Goal: Transaction & Acquisition: Obtain resource

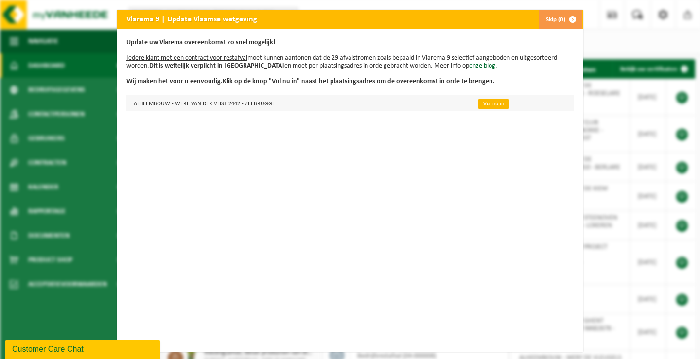
click at [482, 104] on link "Vul nu in" at bounding box center [493, 104] width 31 height 11
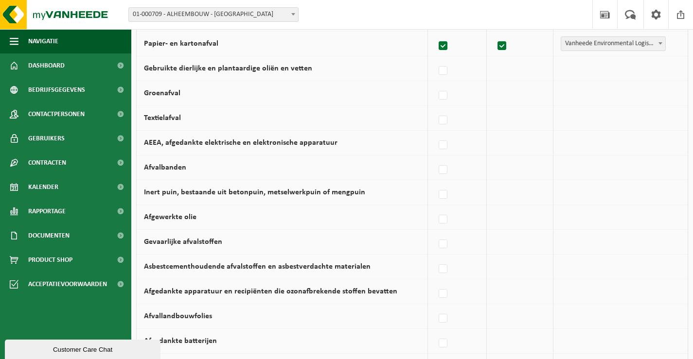
scroll to position [389, 0]
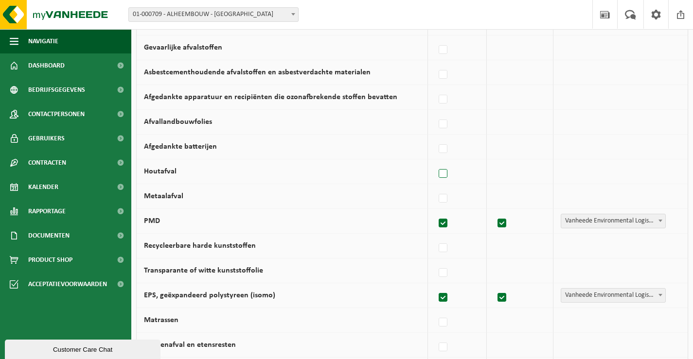
click at [447, 173] on label at bounding box center [444, 174] width 14 height 15
click at [435, 162] on input "Houtafval" at bounding box center [435, 161] width 0 height 0
checkbox input "true"
click at [443, 196] on label at bounding box center [441, 199] width 14 height 15
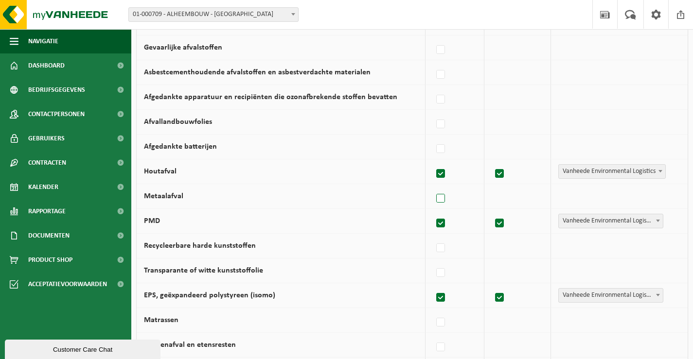
click at [433, 187] on input "Metaalafval" at bounding box center [432, 186] width 0 height 0
checkbox input "true"
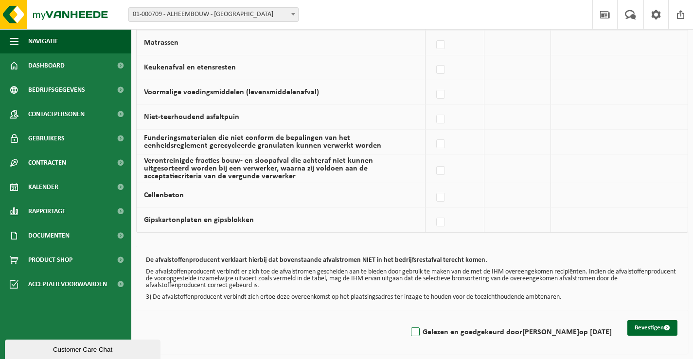
click at [413, 332] on label "Gelezen en goedgekeurd door Karine Lemaire op 29/09/25" at bounding box center [510, 332] width 203 height 15
click at [407, 320] on input "Gelezen en goedgekeurd door Karine Lemaire op 29/09/25" at bounding box center [407, 320] width 0 height 0
checkbox input "true"
click at [650, 326] on button "Bevestigen" at bounding box center [652, 328] width 50 height 16
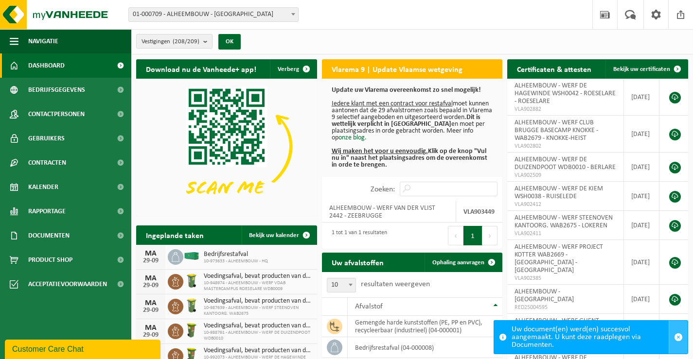
click at [678, 336] on span "button" at bounding box center [678, 337] width 9 height 9
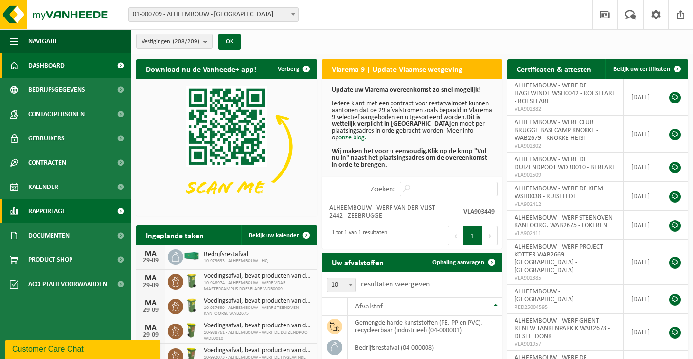
click at [51, 206] on span "Rapportage" at bounding box center [46, 211] width 37 height 24
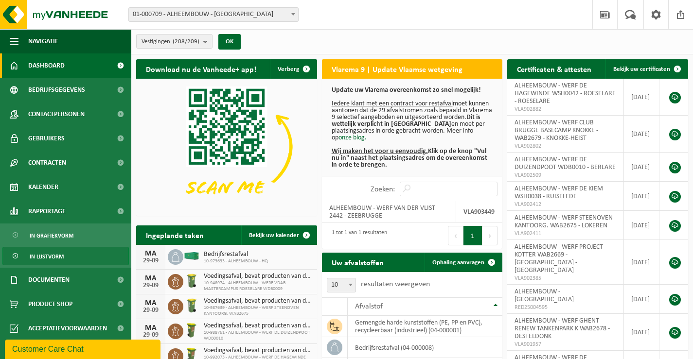
click at [49, 255] on span "In lijstvorm" at bounding box center [47, 257] width 34 height 18
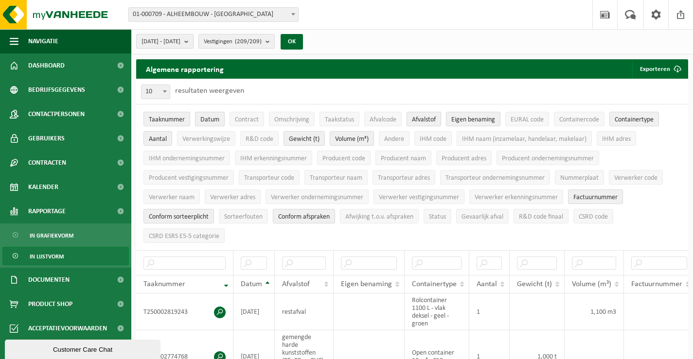
click at [193, 42] on b "submit" at bounding box center [188, 42] width 9 height 14
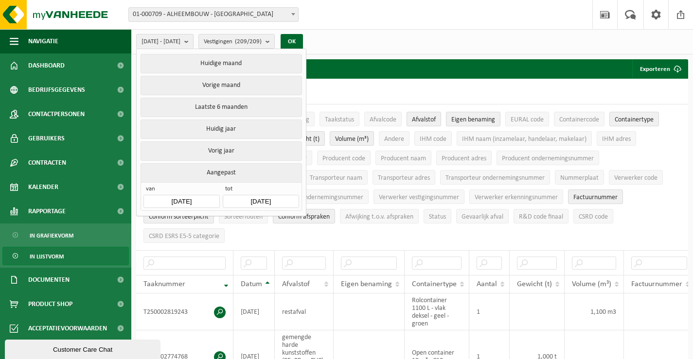
click at [203, 197] on input "2025-04-01" at bounding box center [181, 201] width 76 height 13
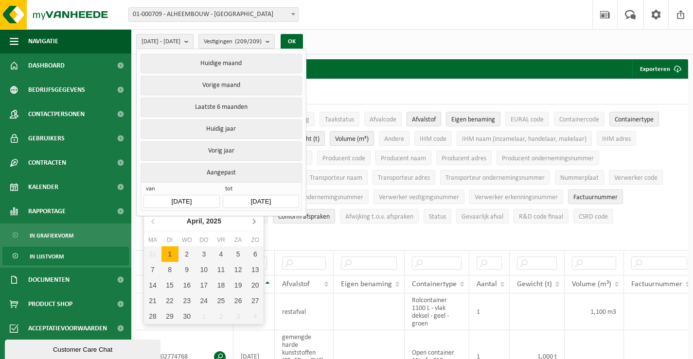
click at [253, 222] on icon at bounding box center [254, 221] width 16 height 16
click at [222, 256] on div "1" at bounding box center [220, 255] width 17 height 16
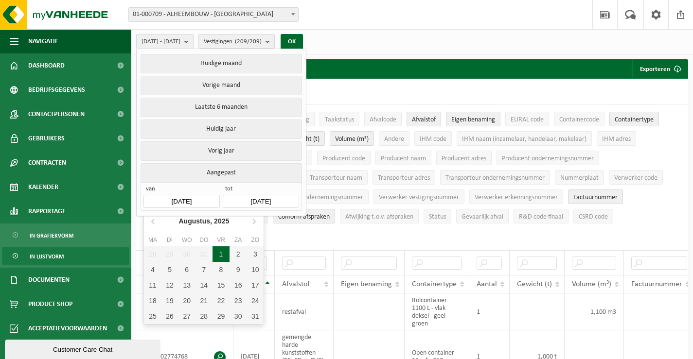
type input "2025-08-01"
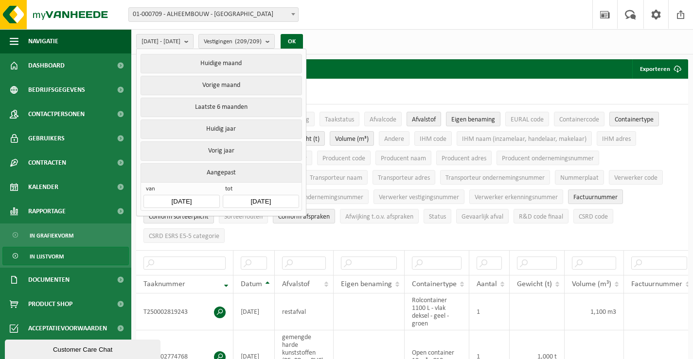
click at [288, 197] on input "[DATE]" at bounding box center [261, 201] width 76 height 13
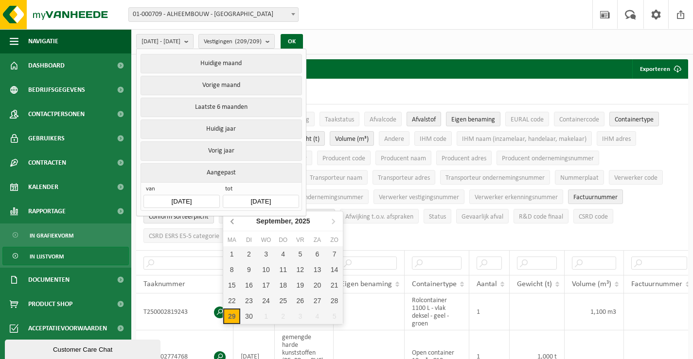
click at [231, 222] on icon at bounding box center [232, 221] width 2 height 5
click at [336, 319] on div "31" at bounding box center [334, 317] width 17 height 16
type input "2025-08-31"
type input "2025-08-01"
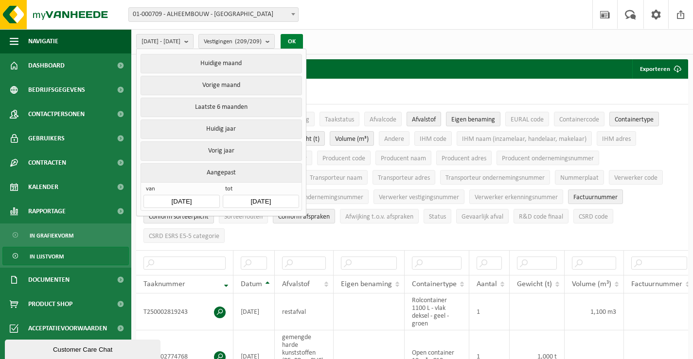
click at [303, 42] on button "OK" at bounding box center [292, 42] width 22 height 16
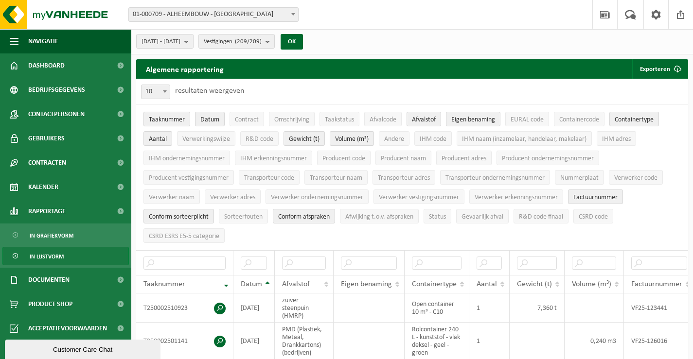
click at [174, 120] on span "Taaknummer" at bounding box center [167, 119] width 36 height 7
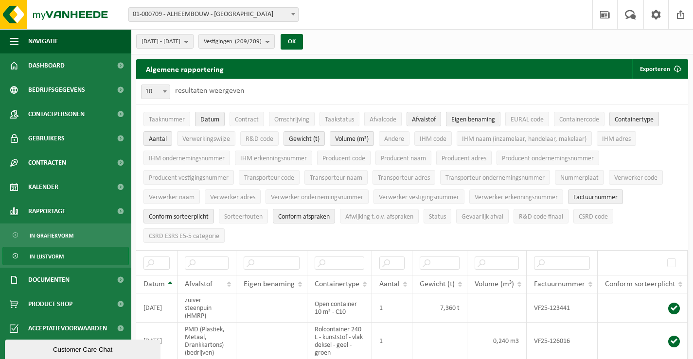
click at [467, 117] on span "Eigen benaming" at bounding box center [473, 119] width 44 height 7
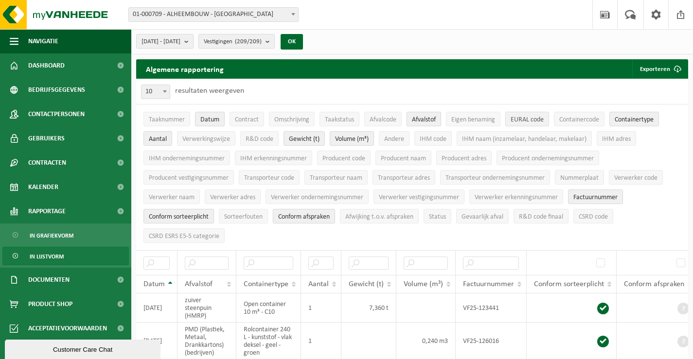
click at [531, 119] on span "EURAL code" at bounding box center [527, 119] width 33 height 7
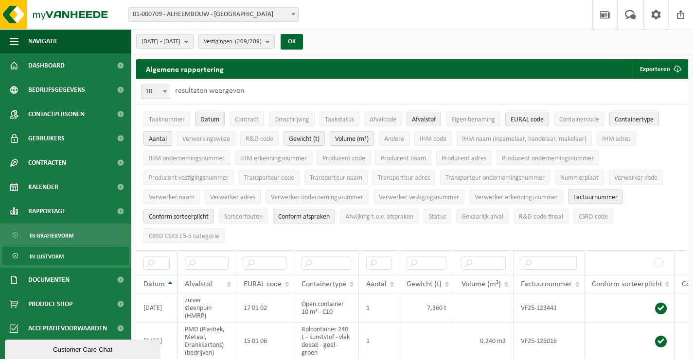
click at [640, 118] on span "Containertype" at bounding box center [634, 119] width 39 height 7
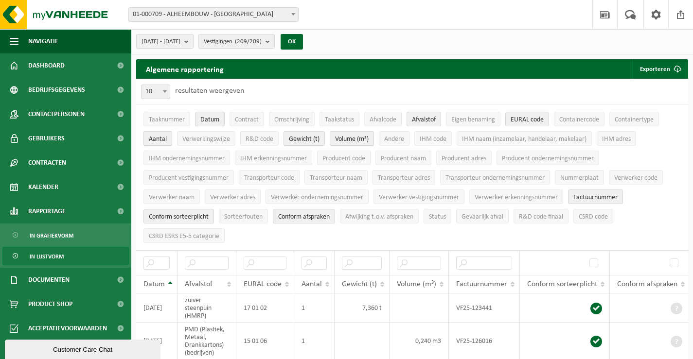
click at [159, 138] on span "Aantal" at bounding box center [158, 139] width 18 height 7
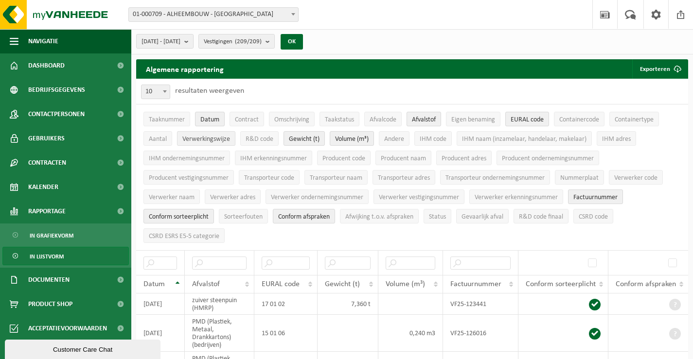
click at [201, 137] on span "Verwerkingswijze" at bounding box center [206, 139] width 48 height 7
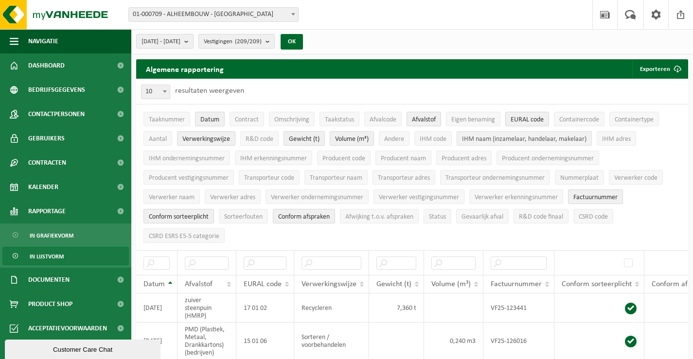
click at [494, 139] on span "IHM naam (inzamelaar, handelaar, makelaar)" at bounding box center [524, 139] width 124 height 7
click at [613, 138] on span "IHM adres" at bounding box center [616, 139] width 29 height 7
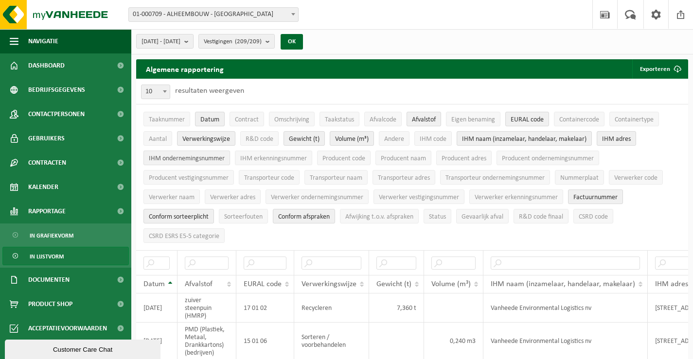
drag, startPoint x: 206, startPoint y: 158, endPoint x: 212, endPoint y: 155, distance: 6.1
click at [207, 156] on span "IHM ondernemingsnummer" at bounding box center [187, 158] width 76 height 7
click at [277, 156] on span "IHM erkenningsnummer" at bounding box center [273, 158] width 67 height 7
click at [401, 157] on span "Producent naam" at bounding box center [403, 158] width 45 height 7
click at [585, 195] on span "Factuurnummer" at bounding box center [595, 197] width 44 height 7
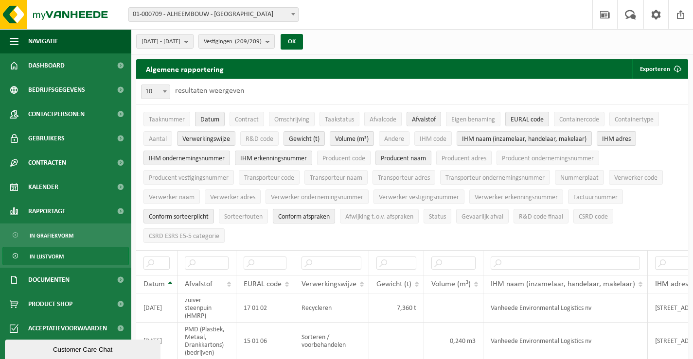
click at [315, 216] on span "Conform afspraken" at bounding box center [304, 216] width 52 height 7
click at [183, 214] on span "Conform sorteerplicht" at bounding box center [179, 216] width 60 height 7
drag, startPoint x: 164, startPoint y: 195, endPoint x: 192, endPoint y: 195, distance: 28.2
click at [165, 195] on span "Verwerker naam" at bounding box center [172, 197] width 46 height 7
click at [220, 195] on span "Verwerker adres" at bounding box center [232, 197] width 45 height 7
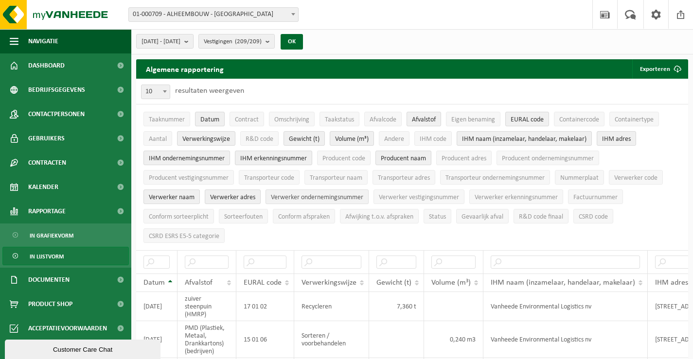
click at [303, 197] on span "Verwerker ondernemingsnummer" at bounding box center [317, 197] width 92 height 7
click at [404, 195] on span "Verwerker vestigingsnummer" at bounding box center [419, 197] width 80 height 7
click at [303, 40] on button "OK" at bounding box center [292, 42] width 22 height 16
click at [656, 70] on button "Exporteren" at bounding box center [659, 68] width 55 height 19
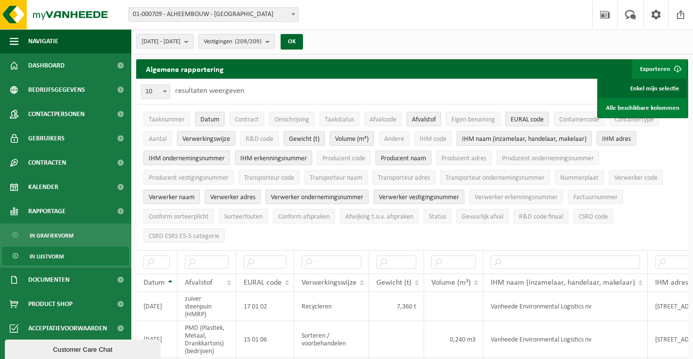
click at [656, 87] on link "Enkel mijn selectie" at bounding box center [643, 88] width 88 height 19
click at [293, 11] on span at bounding box center [293, 14] width 10 height 13
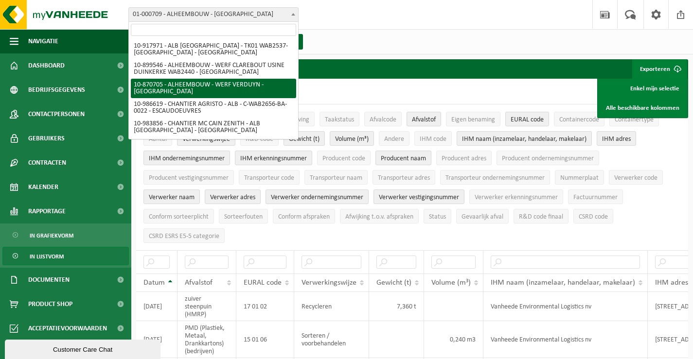
scroll to position [3790, 0]
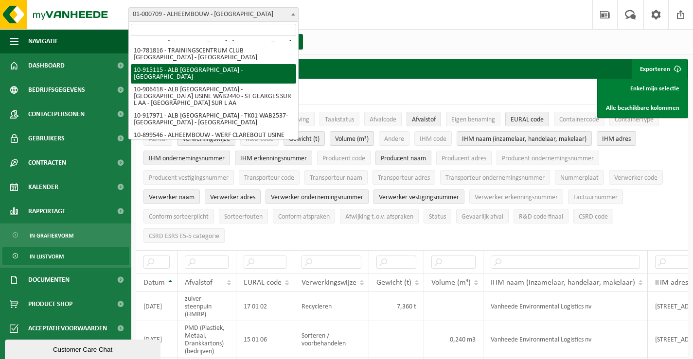
select select "126909"
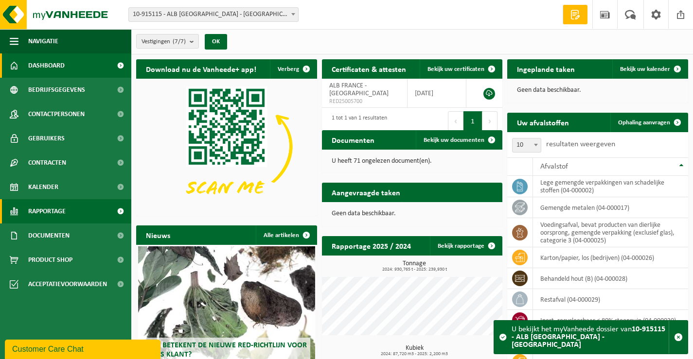
click at [45, 207] on span "Rapportage" at bounding box center [46, 211] width 37 height 24
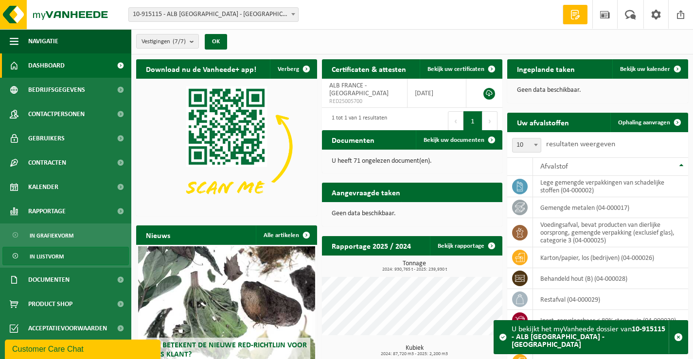
click at [45, 255] on span "In lijstvorm" at bounding box center [47, 257] width 34 height 18
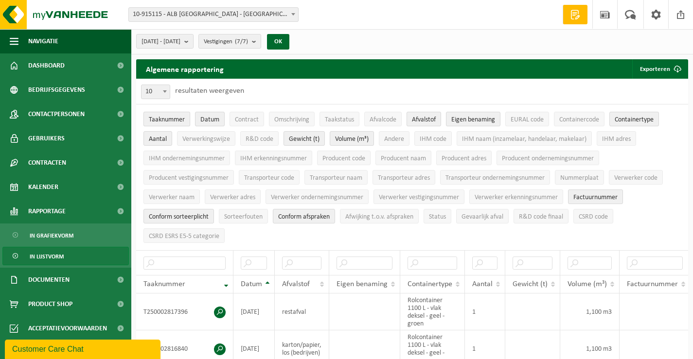
click at [173, 117] on span "Taaknummer" at bounding box center [167, 119] width 36 height 7
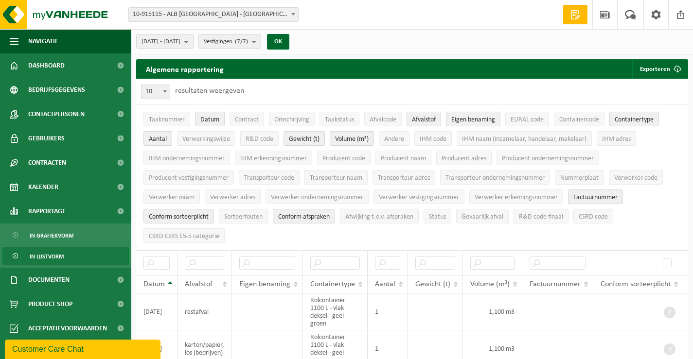
drag, startPoint x: 466, startPoint y: 117, endPoint x: 507, endPoint y: 118, distance: 40.8
click at [467, 117] on span "Eigen benaming" at bounding box center [473, 119] width 44 height 7
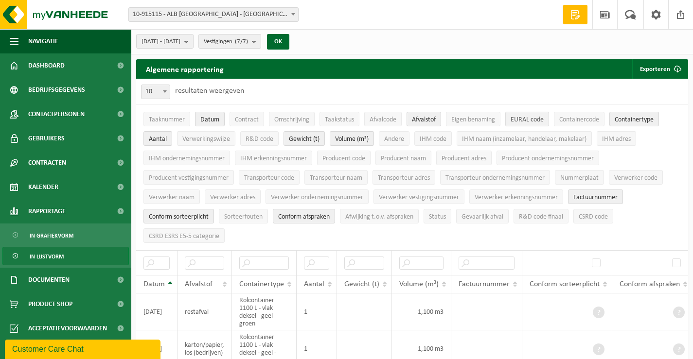
click at [518, 116] on span "EURAL code" at bounding box center [527, 119] width 33 height 7
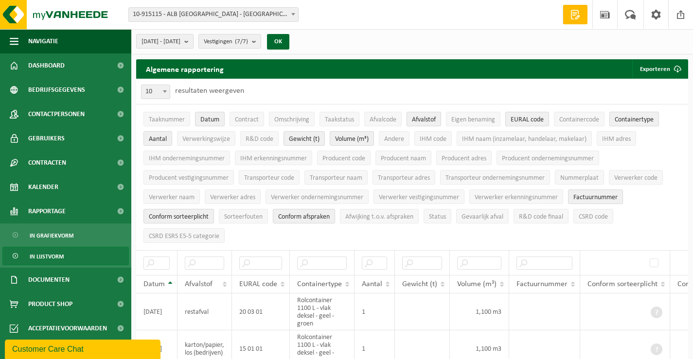
click at [641, 116] on span "Containertype" at bounding box center [634, 119] width 39 height 7
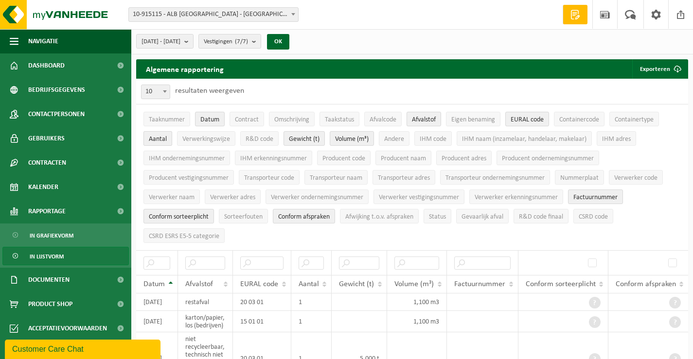
click at [156, 138] on span "Aantal" at bounding box center [158, 139] width 18 height 7
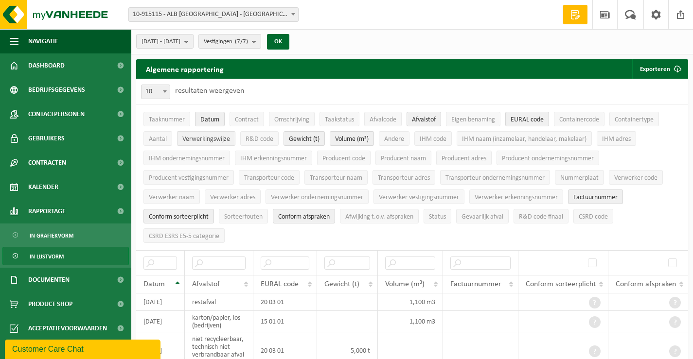
click at [200, 136] on span "Verwerkingswijze" at bounding box center [206, 139] width 48 height 7
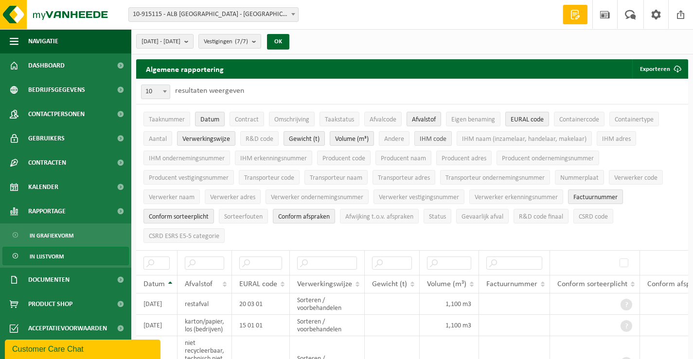
drag, startPoint x: 424, startPoint y: 136, endPoint x: 442, endPoint y: 140, distance: 17.9
click at [425, 137] on span "IHM code" at bounding box center [433, 139] width 27 height 7
click at [492, 141] on span "IHM naam (inzamelaar, handelaar, makelaar)" at bounding box center [524, 139] width 124 height 7
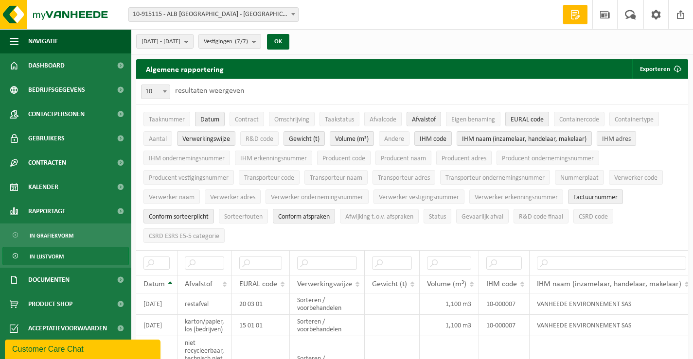
click at [622, 137] on span "IHM adres" at bounding box center [616, 139] width 29 height 7
click at [211, 156] on span "IHM ondernemingsnummer" at bounding box center [187, 158] width 76 height 7
click at [258, 157] on span "IHM erkenningsnummer" at bounding box center [273, 158] width 67 height 7
click at [508, 196] on span "Verwerker erkenningsnummer" at bounding box center [516, 197] width 83 height 7
click at [603, 196] on span "Factuurnummer" at bounding box center [595, 197] width 44 height 7
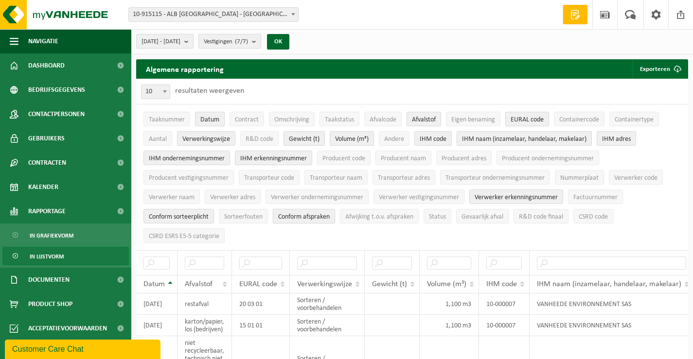
click at [307, 214] on span "Conform afspraken" at bounding box center [304, 216] width 52 height 7
click at [200, 213] on span "Conform sorteerplicht" at bounding box center [179, 216] width 60 height 7
click at [200, 233] on span "CSRD ESRS E5-5 categorie" at bounding box center [184, 236] width 71 height 7
click at [397, 159] on span "Producent naam" at bounding box center [403, 158] width 45 height 7
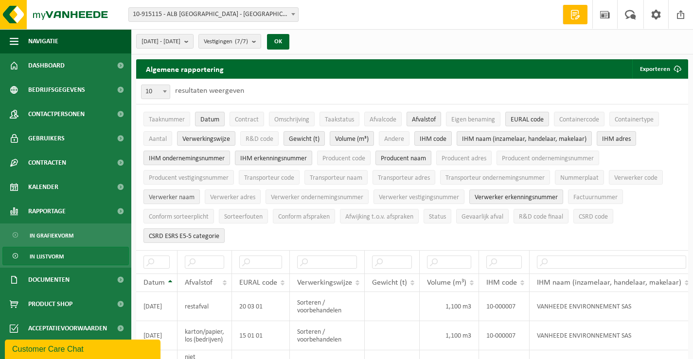
click at [171, 196] on span "Verwerker naam" at bounding box center [172, 197] width 46 height 7
click at [240, 196] on span "Verwerker adres" at bounding box center [232, 197] width 45 height 7
click at [284, 197] on span "Verwerker ondernemingsnummer" at bounding box center [317, 197] width 92 height 7
click at [286, 197] on span "Verwerker ondernemingsnummer" at bounding box center [317, 197] width 92 height 7
click at [319, 194] on span "Verwerker ondernemingsnummer" at bounding box center [317, 197] width 92 height 7
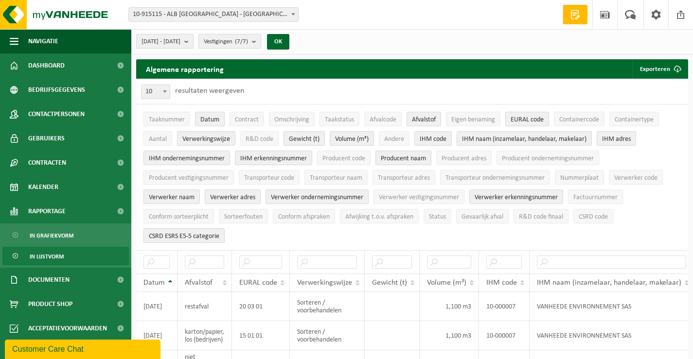
click at [193, 42] on b "submit" at bounding box center [188, 42] width 9 height 14
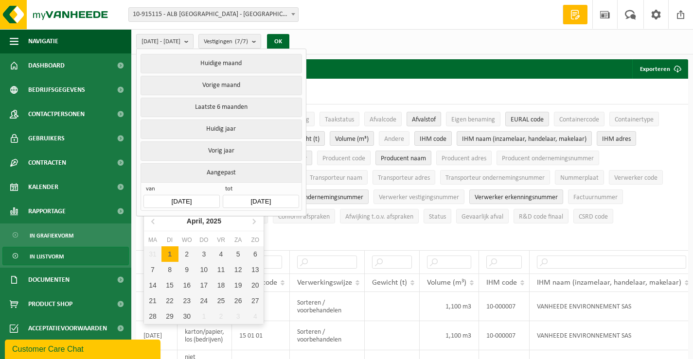
click at [206, 202] on input "2025-04-01" at bounding box center [181, 201] width 76 height 13
click at [254, 224] on icon at bounding box center [254, 221] width 16 height 16
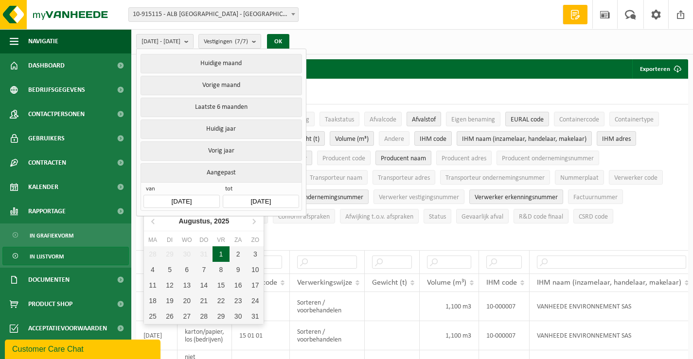
click at [218, 254] on div "1" at bounding box center [220, 255] width 17 height 16
type input "2025-08-01"
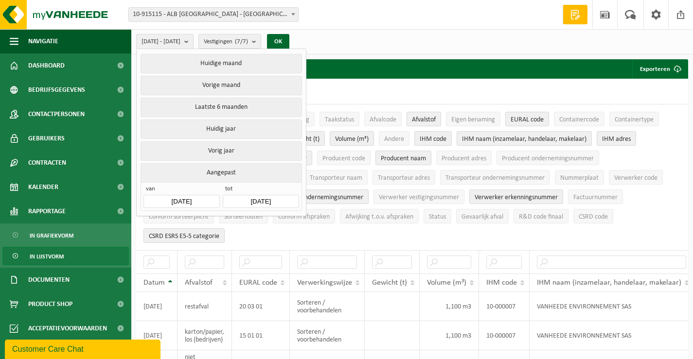
click at [289, 198] on input "[DATE]" at bounding box center [261, 201] width 76 height 13
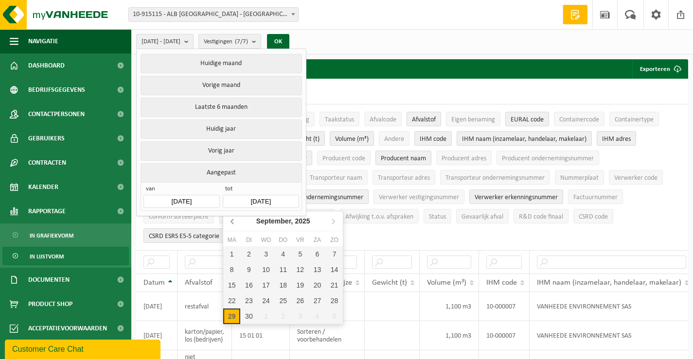
click at [233, 220] on icon at bounding box center [232, 221] width 2 height 5
click at [336, 314] on div "31" at bounding box center [334, 317] width 17 height 16
type input "2025-08-31"
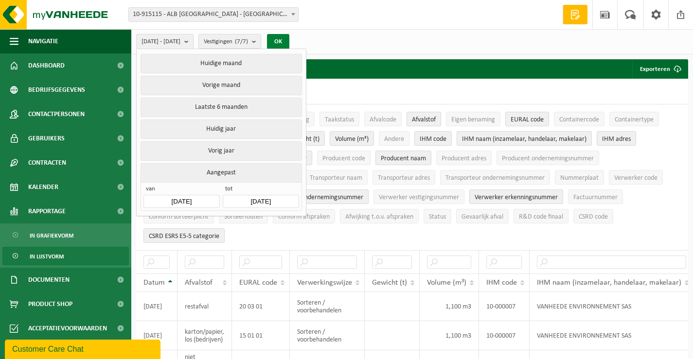
click at [289, 40] on button "OK" at bounding box center [278, 42] width 22 height 16
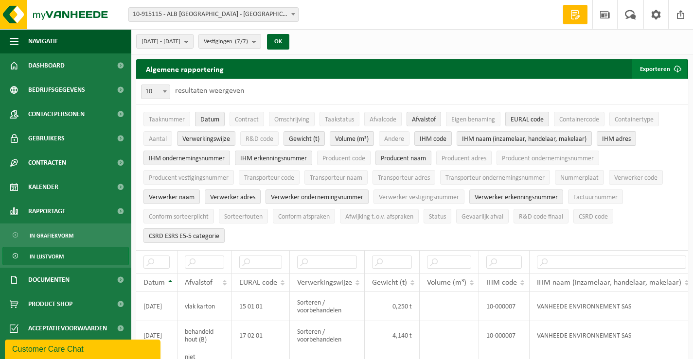
click at [663, 68] on button "Exporteren" at bounding box center [659, 68] width 55 height 19
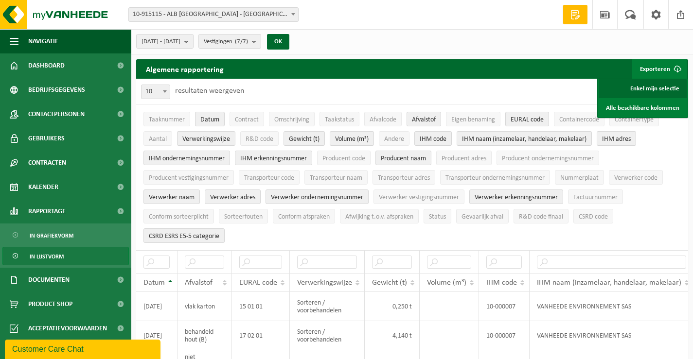
click at [658, 87] on link "Enkel mijn selectie" at bounding box center [643, 88] width 88 height 19
click at [193, 41] on b "submit" at bounding box center [188, 42] width 9 height 14
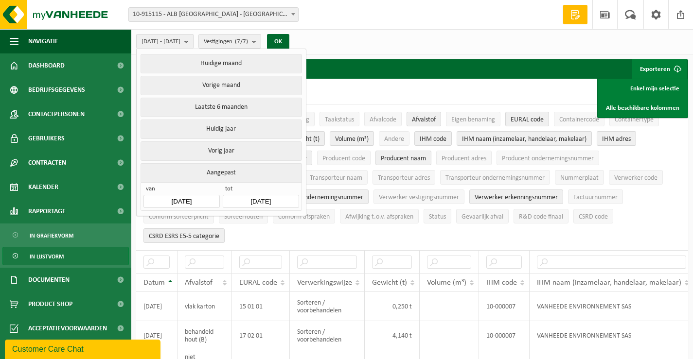
click at [207, 198] on input "2025-08-01" at bounding box center [181, 201] width 76 height 13
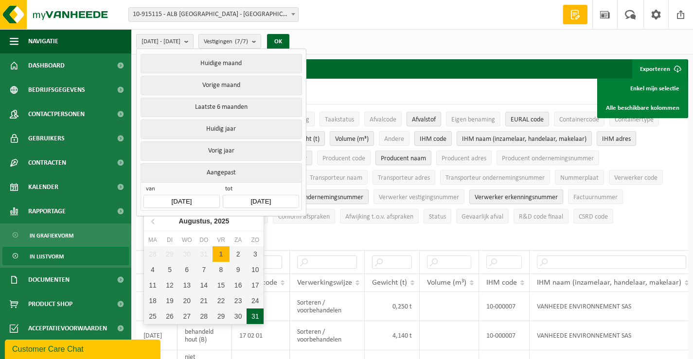
click at [252, 316] on div "31" at bounding box center [255, 317] width 17 height 16
type input "2025-08-31"
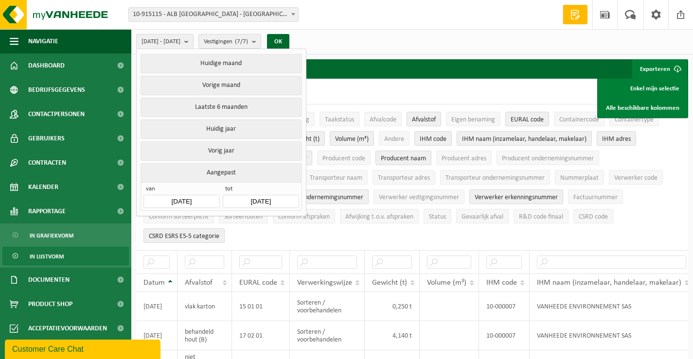
click at [285, 196] on input "2025-08-31" at bounding box center [261, 201] width 76 height 13
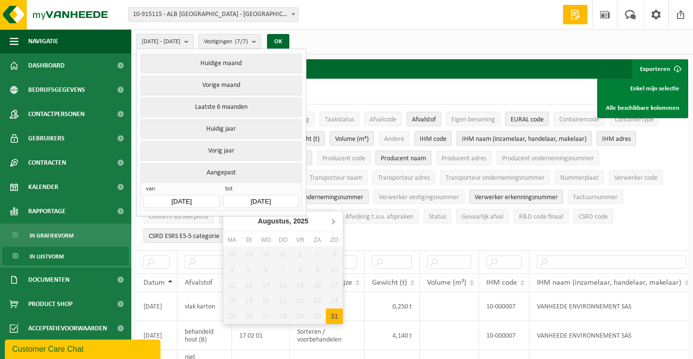
click at [334, 223] on icon at bounding box center [333, 221] width 2 height 5
click at [289, 39] on button "OK" at bounding box center [278, 42] width 22 height 16
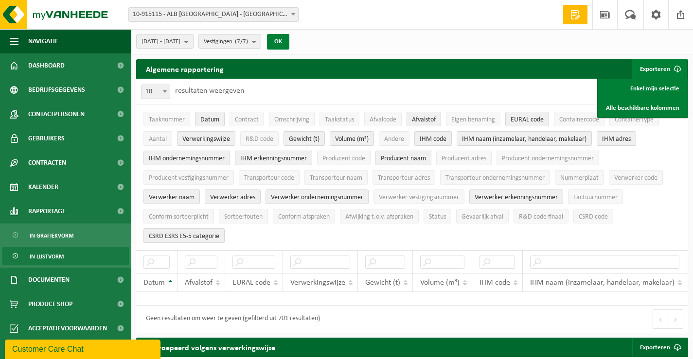
click at [289, 38] on button "OK" at bounding box center [278, 42] width 22 height 16
click at [651, 88] on link "Enkel mijn selectie" at bounding box center [643, 88] width 88 height 19
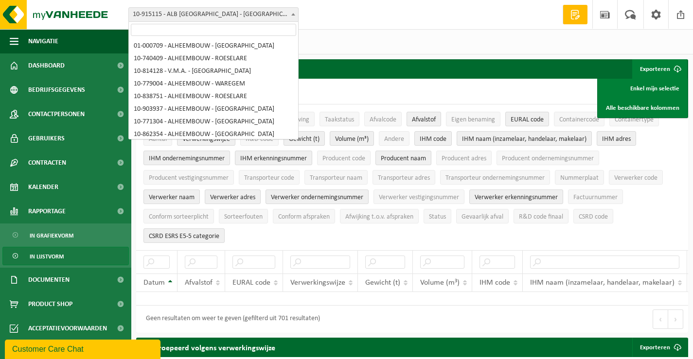
click at [292, 14] on b at bounding box center [293, 14] width 4 height 2
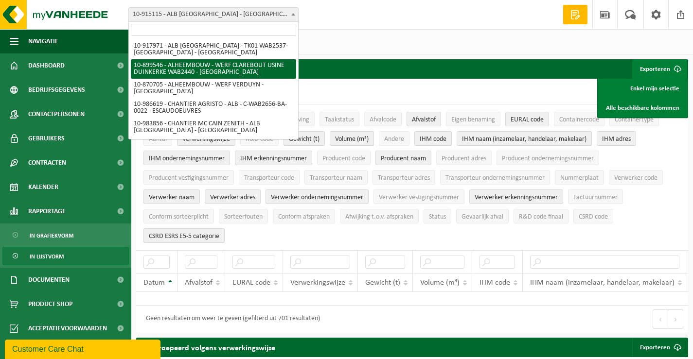
scroll to position [3881, 0]
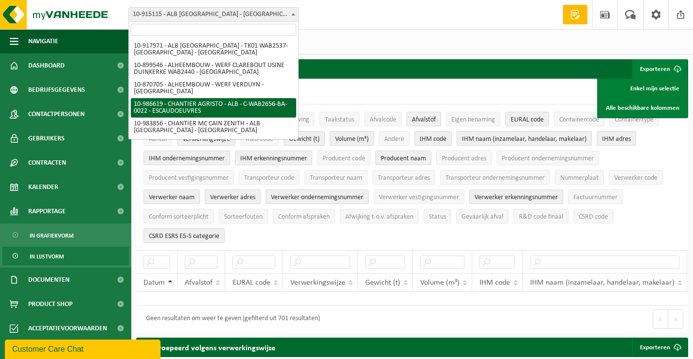
select select "165858"
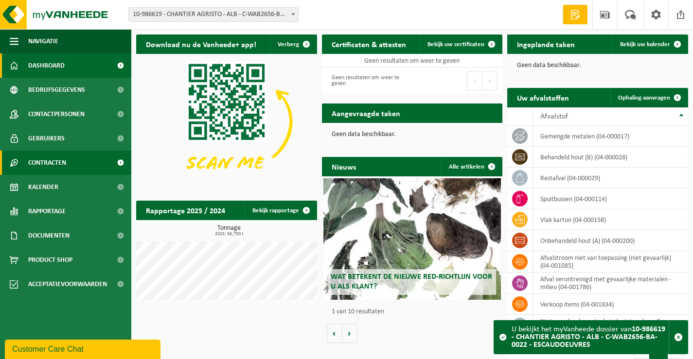
click at [45, 161] on span "Contracten" at bounding box center [47, 163] width 38 height 24
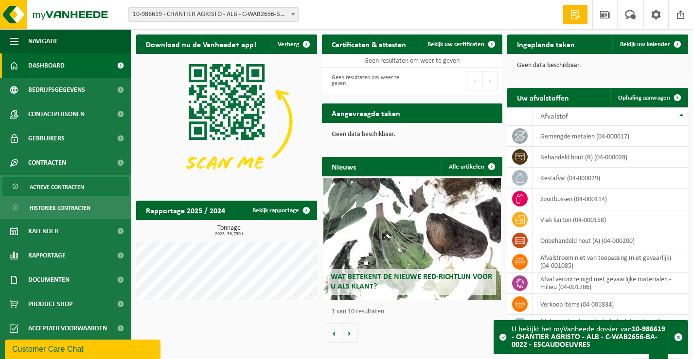
click at [51, 188] on span "Actieve contracten" at bounding box center [57, 187] width 54 height 18
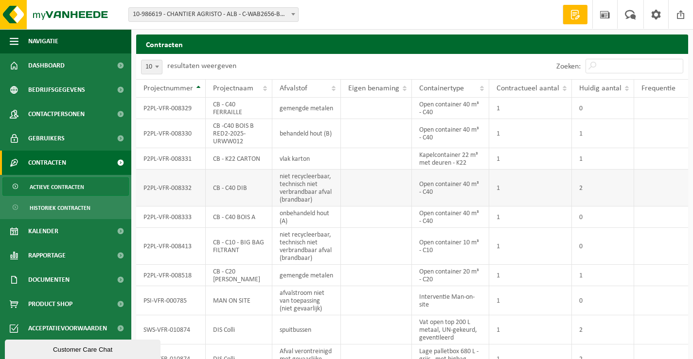
scroll to position [55, 0]
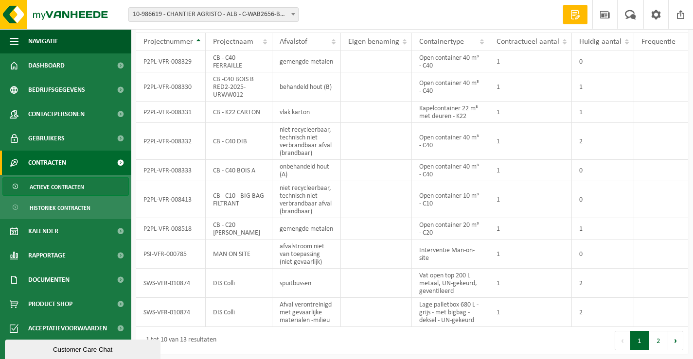
click at [657, 340] on button "2" at bounding box center [658, 340] width 19 height 19
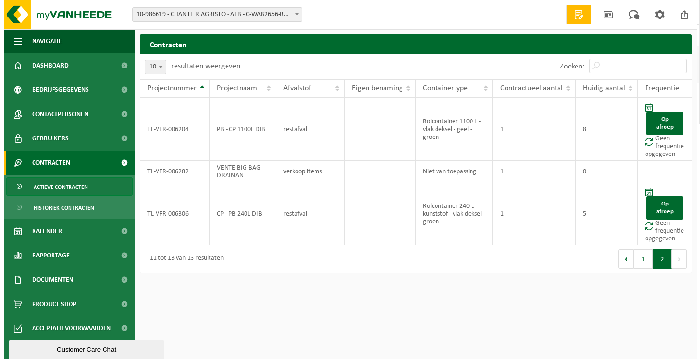
scroll to position [0, 0]
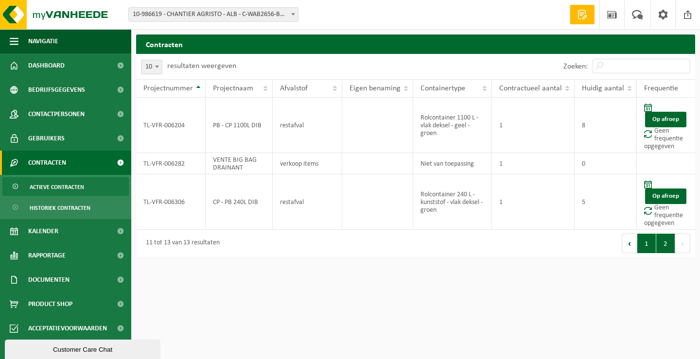
click at [651, 245] on button "1" at bounding box center [646, 243] width 19 height 19
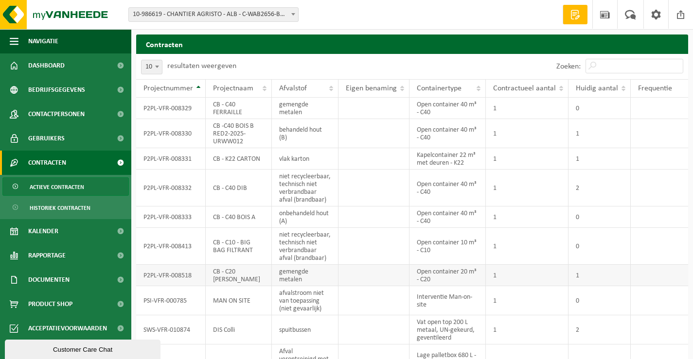
scroll to position [55, 0]
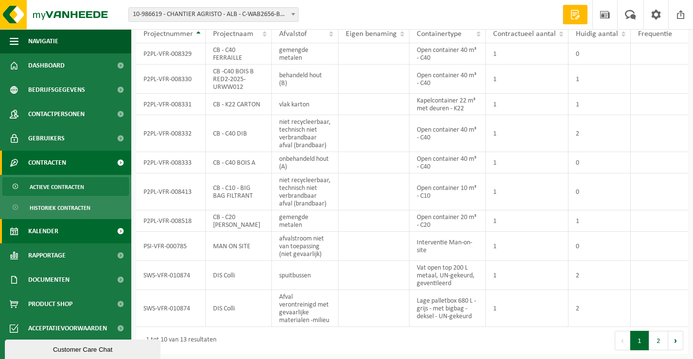
click at [54, 229] on span "Kalender" at bounding box center [43, 231] width 30 height 24
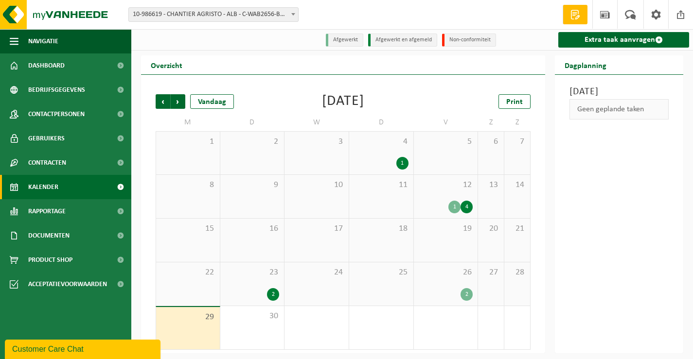
scroll to position [1, 0]
click at [246, 278] on div "23 2" at bounding box center [252, 283] width 64 height 43
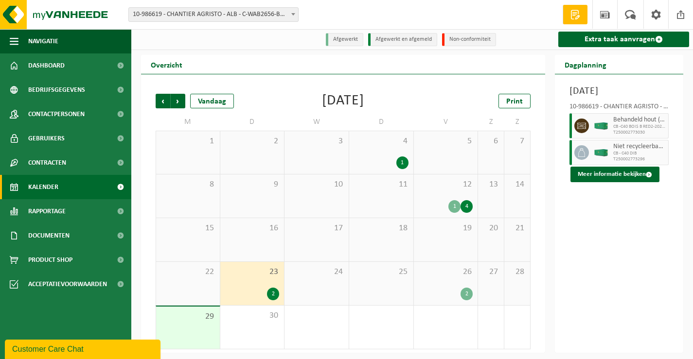
click at [437, 279] on div "26 2" at bounding box center [446, 283] width 64 height 43
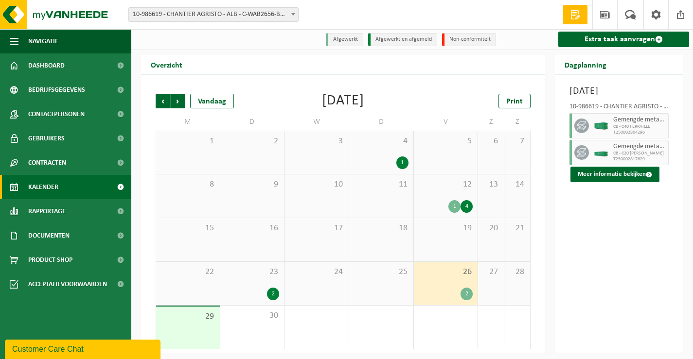
click at [427, 187] on span "12" at bounding box center [446, 184] width 54 height 11
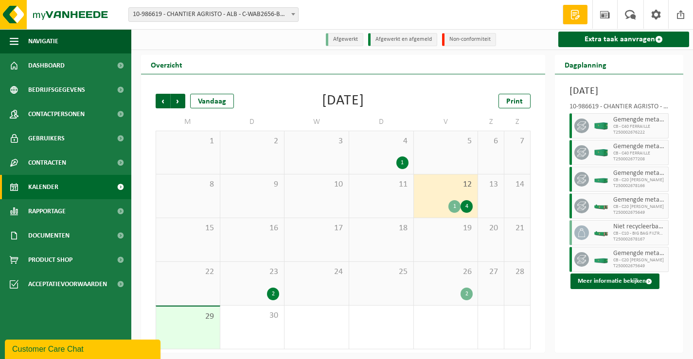
click at [365, 147] on div "4 1" at bounding box center [381, 152] width 64 height 43
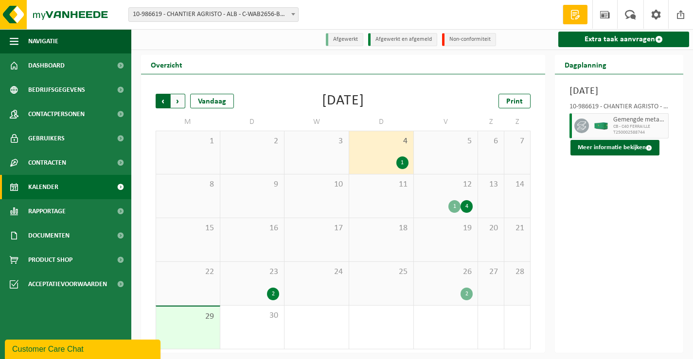
click at [180, 100] on span "Volgende" at bounding box center [178, 101] width 15 height 15
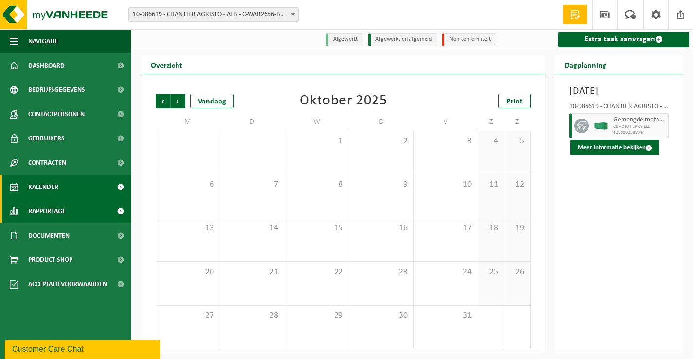
click at [53, 212] on span "Rapportage" at bounding box center [46, 211] width 37 height 24
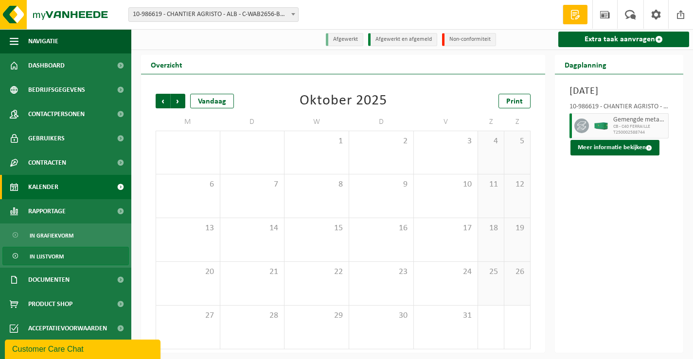
click at [40, 255] on span "In lijstvorm" at bounding box center [47, 257] width 34 height 18
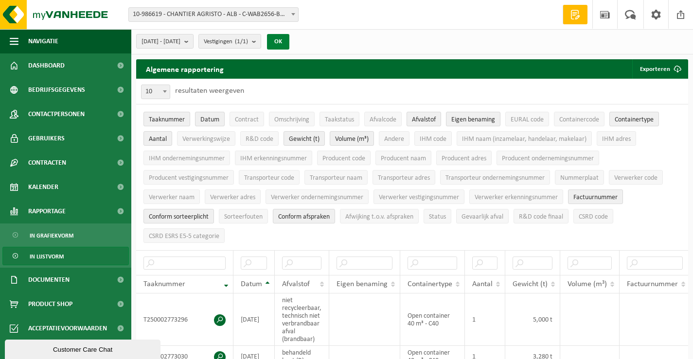
click at [289, 41] on button "OK" at bounding box center [278, 42] width 22 height 16
click at [651, 69] on button "Exporteren" at bounding box center [659, 68] width 55 height 19
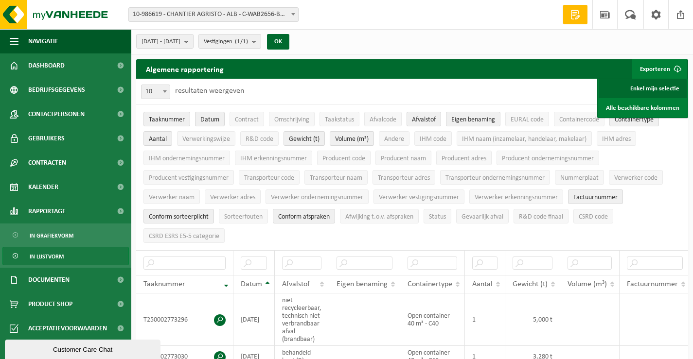
click at [649, 88] on link "Enkel mijn selectie" at bounding box center [643, 88] width 88 height 19
click at [165, 116] on span "Taaknummer" at bounding box center [167, 119] width 36 height 7
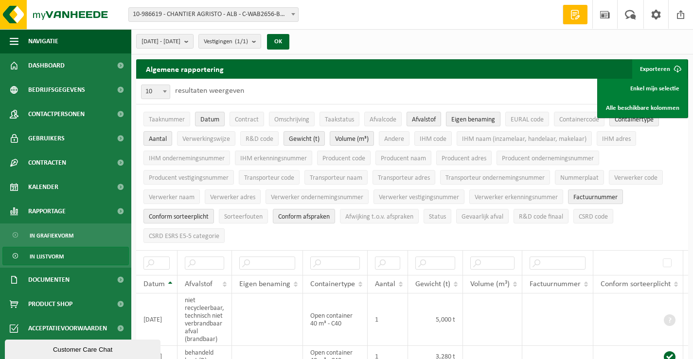
click at [473, 118] on span "Eigen benaming" at bounding box center [473, 119] width 44 height 7
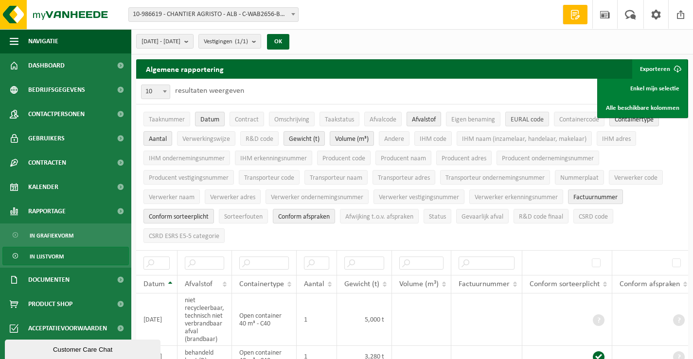
click at [518, 119] on span "EURAL code" at bounding box center [527, 119] width 33 height 7
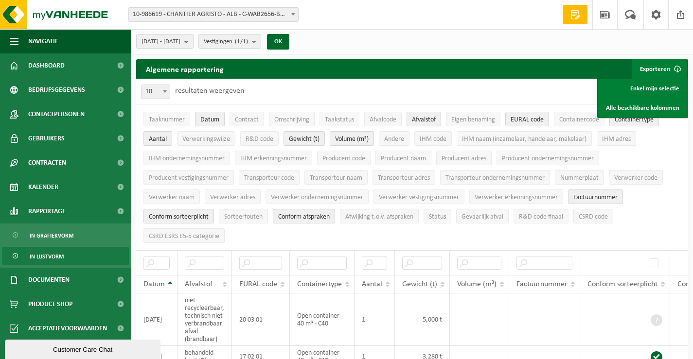
click at [626, 123] on span "Containertype" at bounding box center [634, 119] width 39 height 7
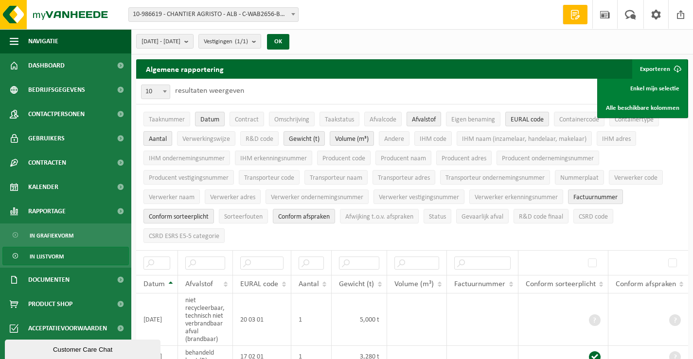
click at [156, 138] on span "Aantal" at bounding box center [158, 139] width 18 height 7
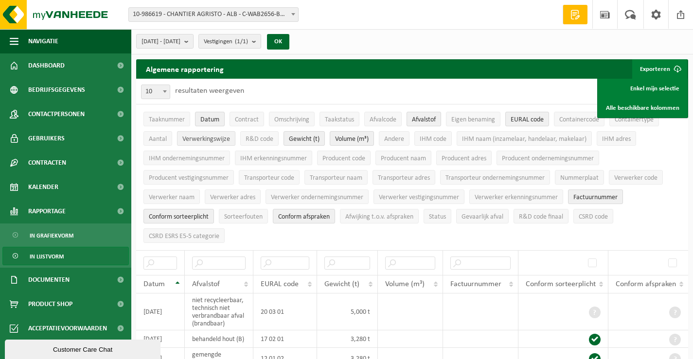
click at [199, 136] on span "Verwerkingswijze" at bounding box center [206, 139] width 48 height 7
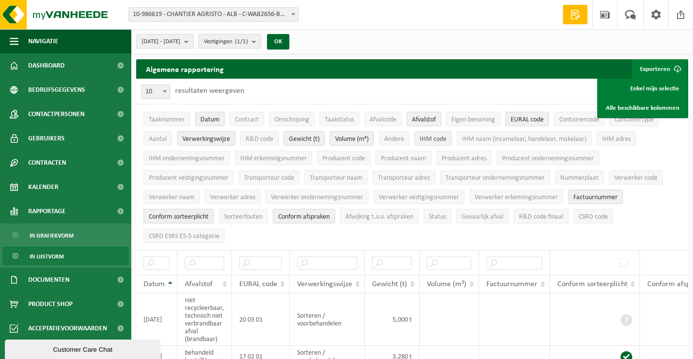
click at [431, 140] on span "IHM code" at bounding box center [433, 139] width 27 height 7
click at [467, 139] on span "IHM naam (inzamelaar, handelaar, makelaar)" at bounding box center [524, 139] width 124 height 7
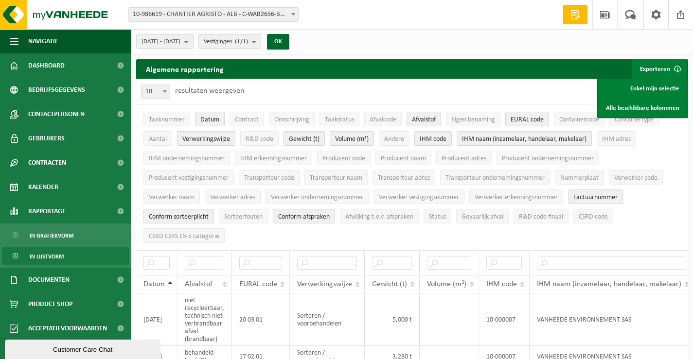
click at [435, 139] on span "IHM code" at bounding box center [433, 139] width 27 height 7
click at [613, 138] on span "IHM adres" at bounding box center [616, 139] width 29 height 7
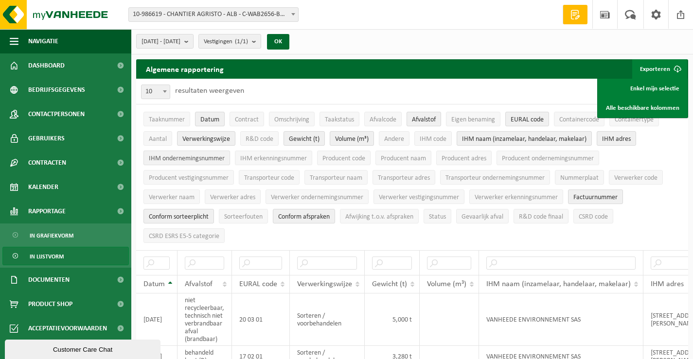
drag, startPoint x: 213, startPoint y: 157, endPoint x: 219, endPoint y: 158, distance: 5.9
click at [213, 158] on span "IHM ondernemingsnummer" at bounding box center [187, 158] width 76 height 7
click at [268, 157] on span "IHM erkenningsnummer" at bounding box center [273, 158] width 67 height 7
click at [409, 156] on span "Producent naam" at bounding box center [403, 158] width 45 height 7
click at [330, 176] on span "Transporteur naam" at bounding box center [336, 178] width 53 height 7
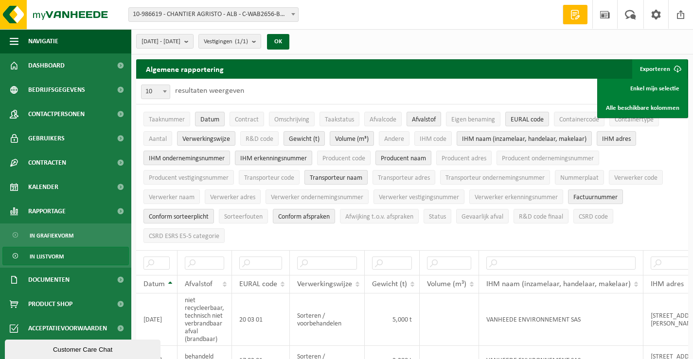
click at [349, 178] on span "Transporteur naam" at bounding box center [336, 178] width 53 height 7
click at [179, 194] on span "Verwerker naam" at bounding box center [172, 197] width 46 height 7
click at [233, 195] on span "Verwerker adres" at bounding box center [232, 197] width 45 height 7
click at [295, 196] on span "Verwerker ondernemingsnummer" at bounding box center [317, 197] width 92 height 7
click at [505, 196] on span "Verwerker erkenningsnummer" at bounding box center [516, 197] width 83 height 7
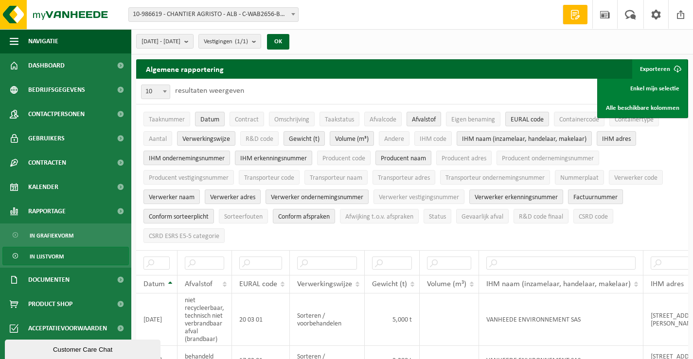
click at [601, 194] on span "Factuurnummer" at bounding box center [595, 197] width 44 height 7
click at [186, 213] on span "Conform sorteerplicht" at bounding box center [179, 216] width 60 height 7
click at [299, 213] on span "Conform afspraken" at bounding box center [304, 216] width 52 height 7
click at [202, 233] on span "CSRD ESRS E5-5 categorie" at bounding box center [184, 236] width 71 height 7
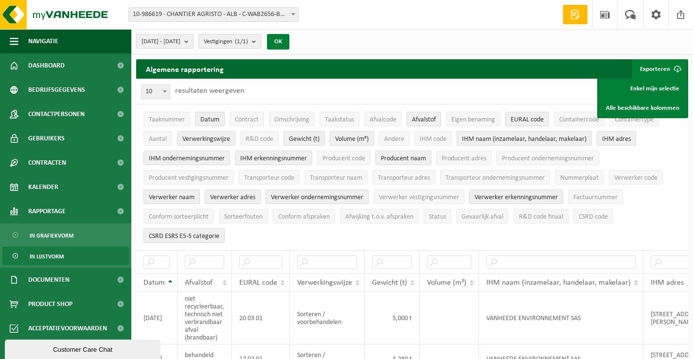
click at [289, 40] on button "OK" at bounding box center [278, 42] width 22 height 16
click at [663, 88] on link "Enkel mijn selectie" at bounding box center [643, 88] width 88 height 19
click at [193, 43] on b "submit" at bounding box center [188, 42] width 9 height 14
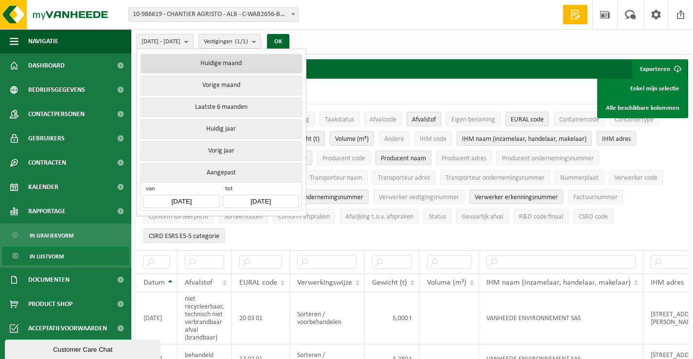
click at [222, 62] on button "Huidige maand" at bounding box center [221, 63] width 161 height 19
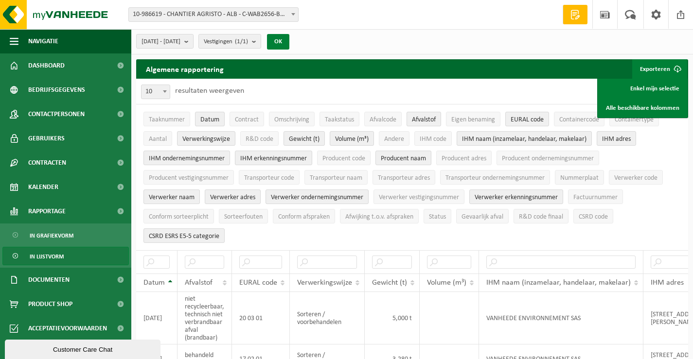
click at [289, 41] on button "OK" at bounding box center [278, 42] width 22 height 16
click at [647, 88] on link "Enkel mijn selectie" at bounding box center [643, 88] width 88 height 19
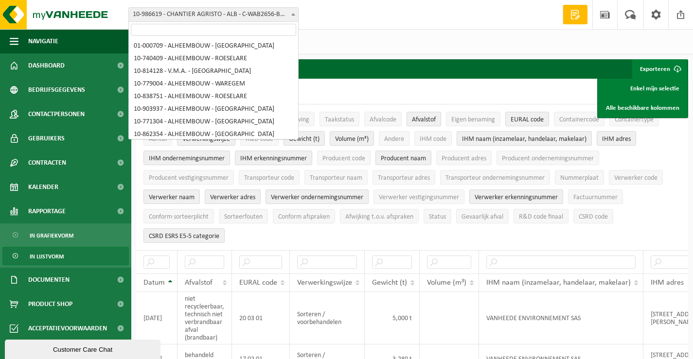
click at [295, 16] on span at bounding box center [293, 14] width 10 height 13
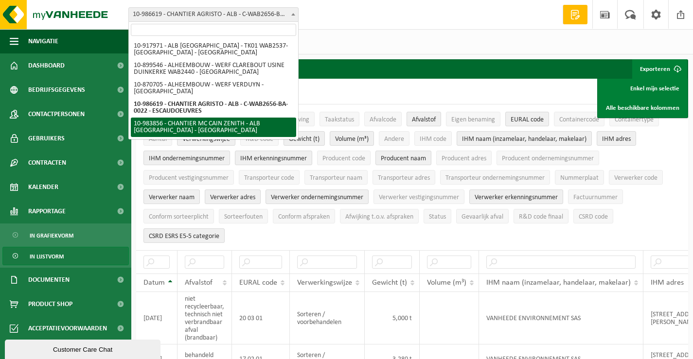
select select "163479"
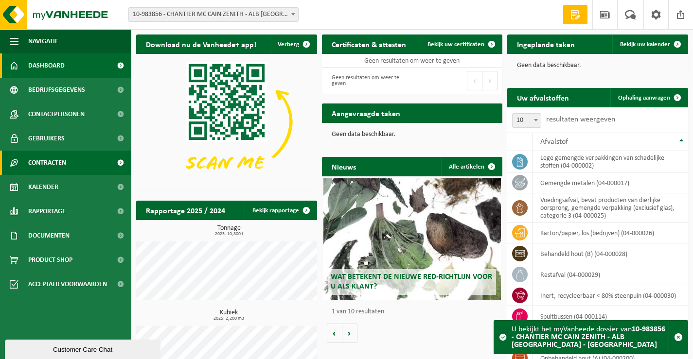
click at [56, 161] on span "Contracten" at bounding box center [47, 163] width 38 height 24
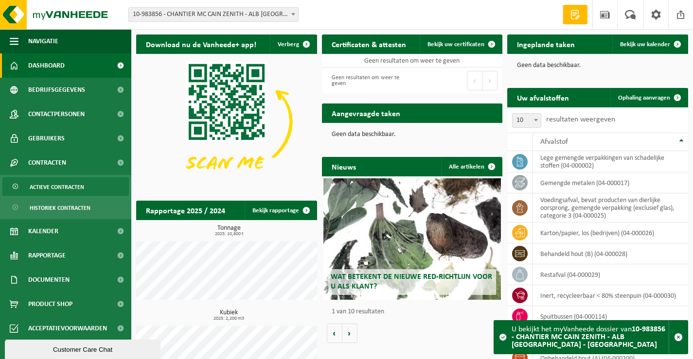
click at [54, 186] on span "Actieve contracten" at bounding box center [57, 187] width 54 height 18
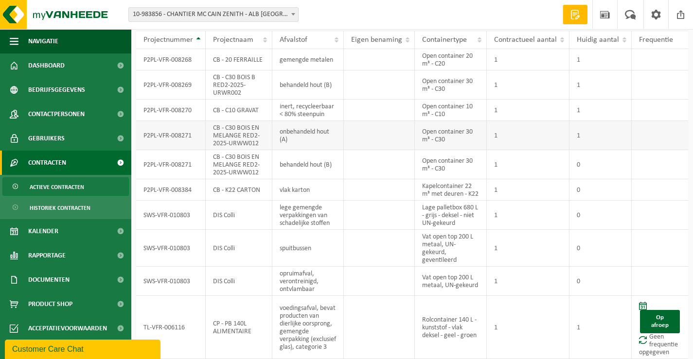
scroll to position [73, 0]
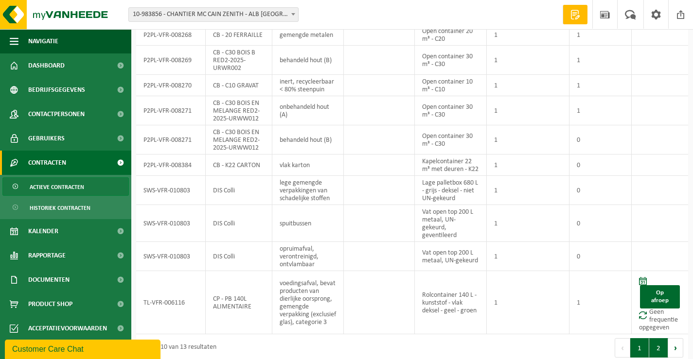
click at [658, 340] on button "2" at bounding box center [658, 347] width 19 height 19
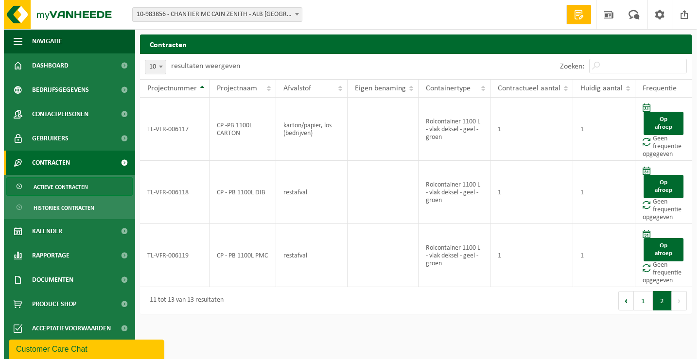
scroll to position [0, 0]
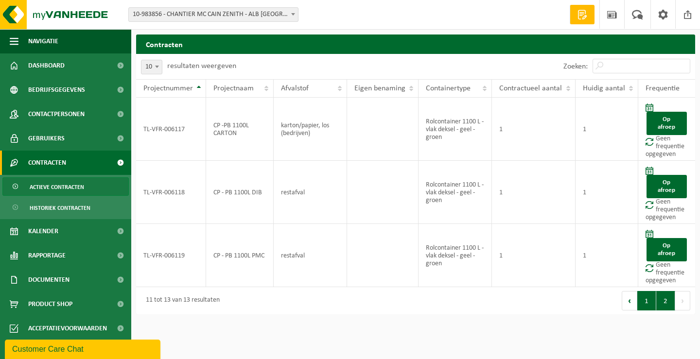
click at [648, 303] on button "1" at bounding box center [646, 300] width 19 height 19
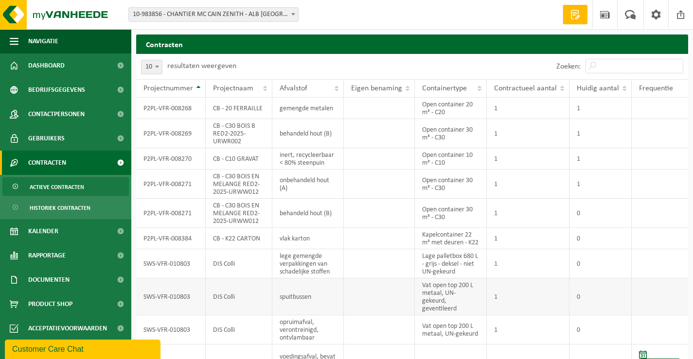
scroll to position [73, 0]
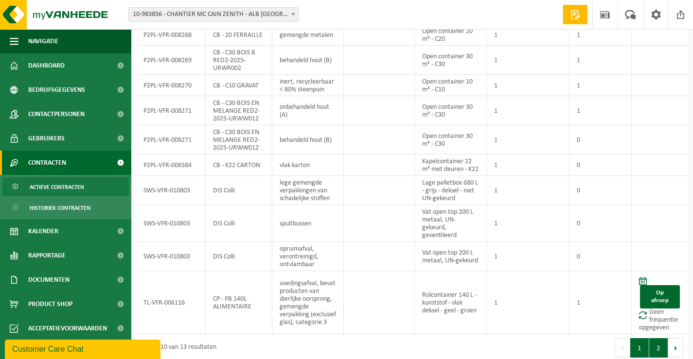
click at [660, 345] on button "2" at bounding box center [658, 347] width 19 height 19
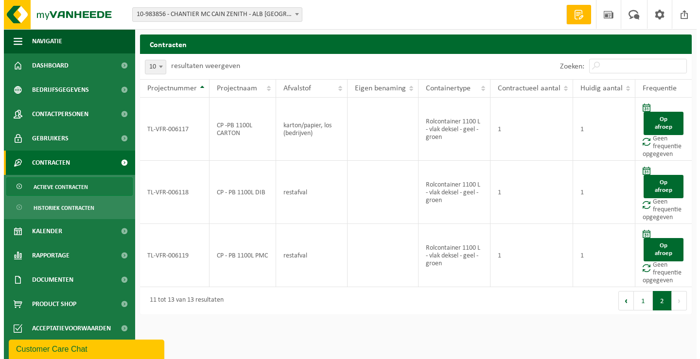
scroll to position [0, 0]
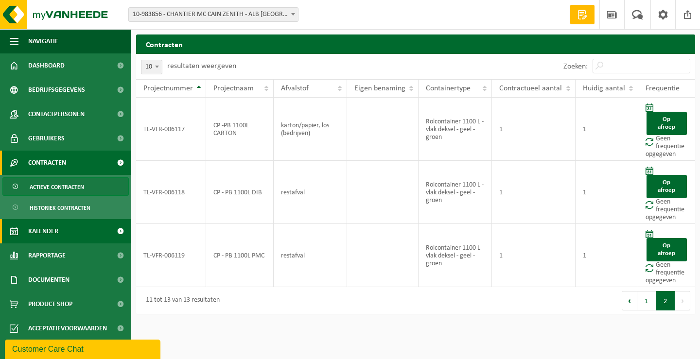
click at [42, 230] on span "Kalender" at bounding box center [43, 231] width 30 height 24
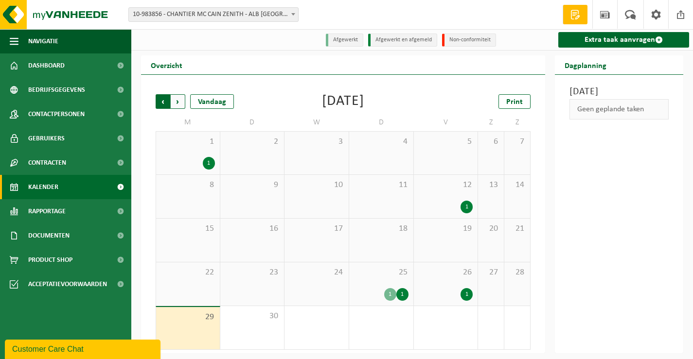
click at [178, 104] on span "Volgende" at bounding box center [178, 101] width 15 height 15
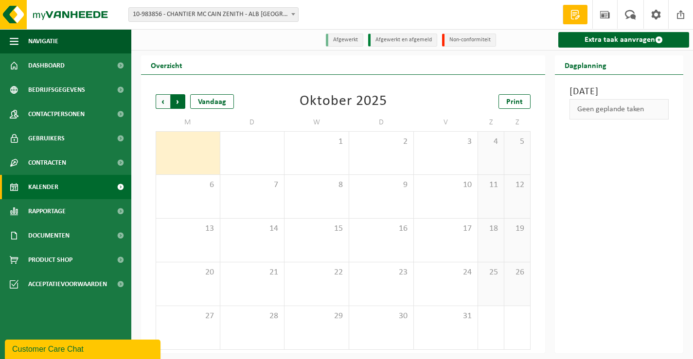
click at [164, 101] on span "Vorige" at bounding box center [163, 101] width 15 height 15
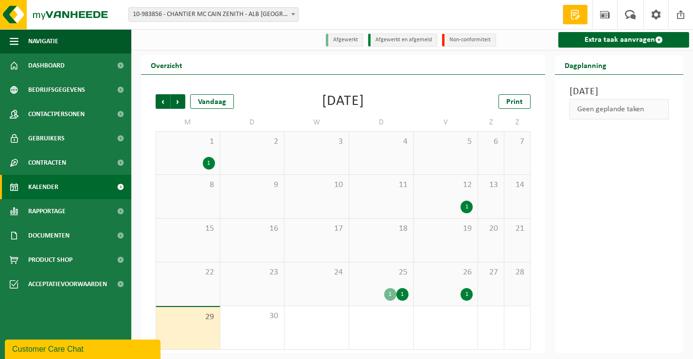
click at [164, 101] on span "Vorige" at bounding box center [163, 101] width 15 height 15
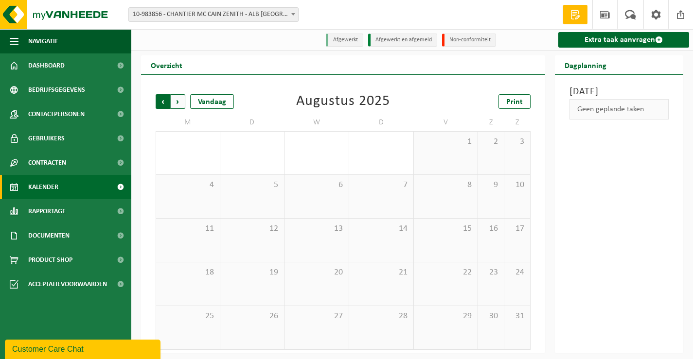
click at [176, 98] on span "Volgende" at bounding box center [178, 101] width 15 height 15
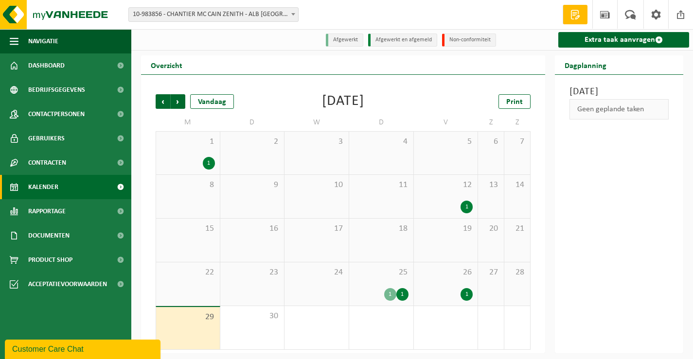
click at [448, 198] on div "12 1" at bounding box center [446, 196] width 64 height 43
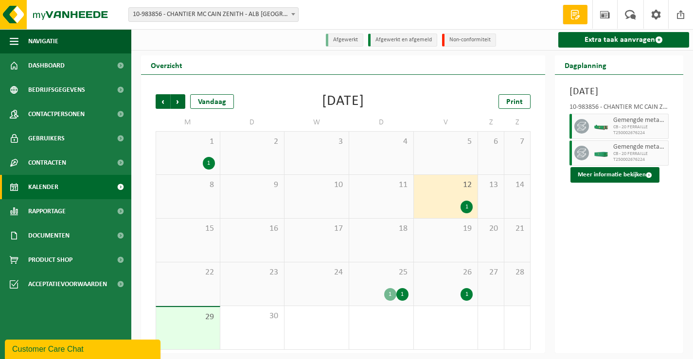
click at [432, 285] on div "26 1" at bounding box center [446, 284] width 64 height 43
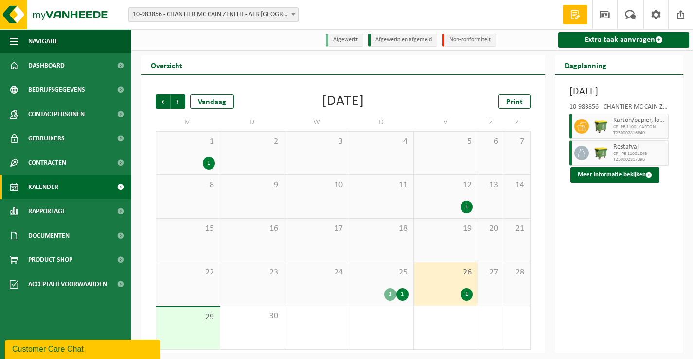
click at [368, 281] on div "25 1 1" at bounding box center [381, 284] width 64 height 43
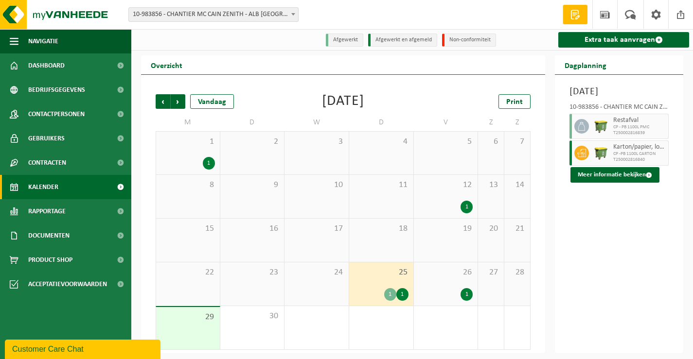
click at [244, 47] on div at bounding box center [201, 39] width 141 height 17
click at [294, 16] on span at bounding box center [293, 14] width 10 height 13
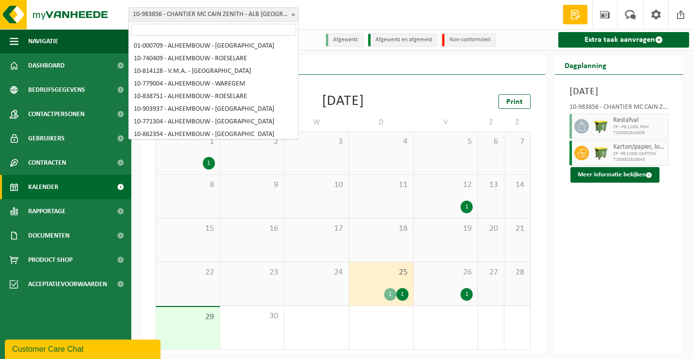
scroll to position [3887, 0]
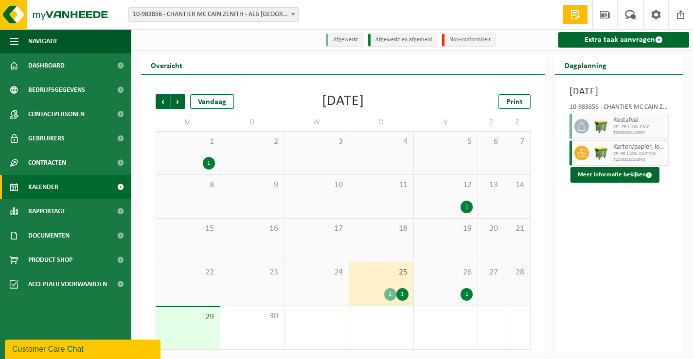
click at [330, 14] on div "Vestiging: 01-000709 - ALHEEMBOUW - [GEOGRAPHIC_DATA] 10-740409 - ALHEEMBOUW - …" at bounding box center [346, 15] width 693 height 30
click at [292, 10] on span at bounding box center [293, 14] width 10 height 13
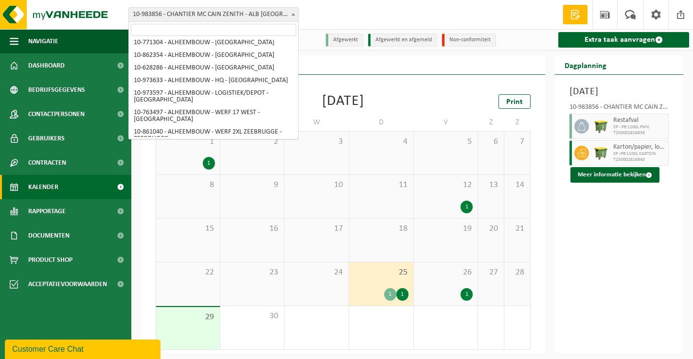
scroll to position [0, 0]
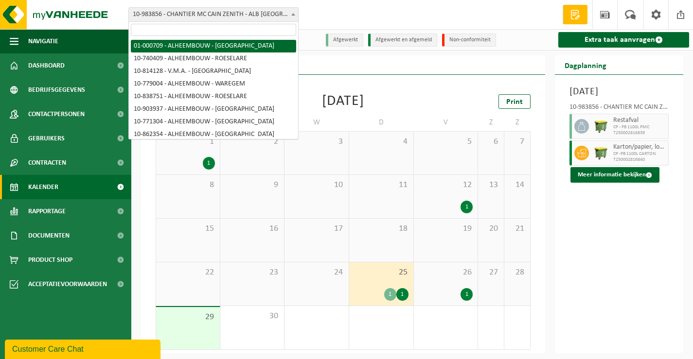
select select "84"
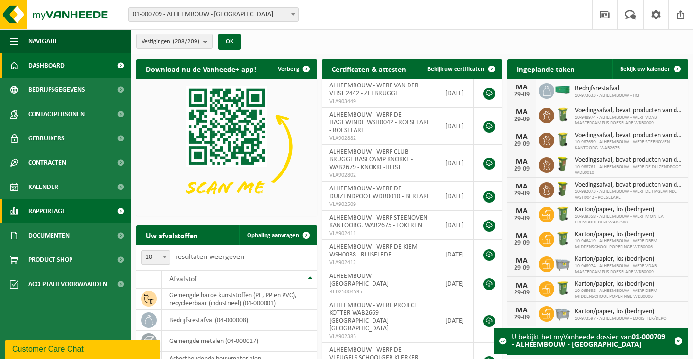
click at [48, 209] on span "Rapportage" at bounding box center [46, 211] width 37 height 24
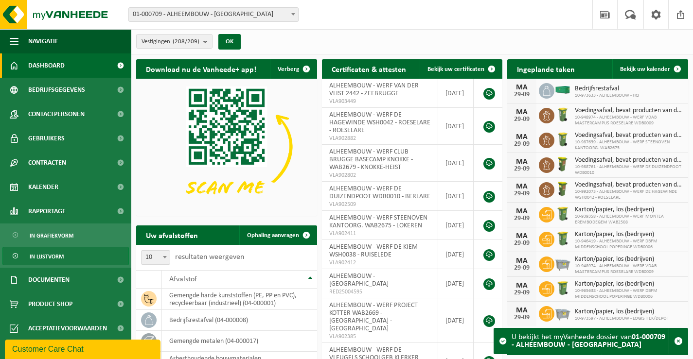
click at [55, 258] on span "In lijstvorm" at bounding box center [47, 257] width 34 height 18
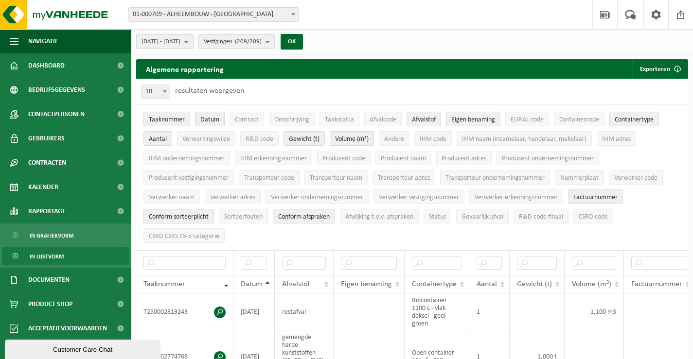
click at [193, 41] on b "submit" at bounding box center [188, 42] width 9 height 14
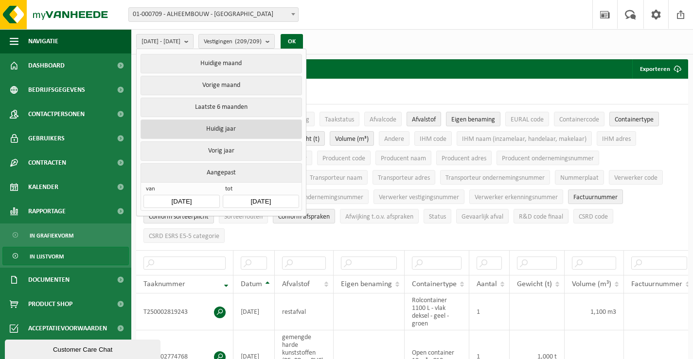
click at [188, 126] on button "Huidig jaar" at bounding box center [221, 129] width 161 height 19
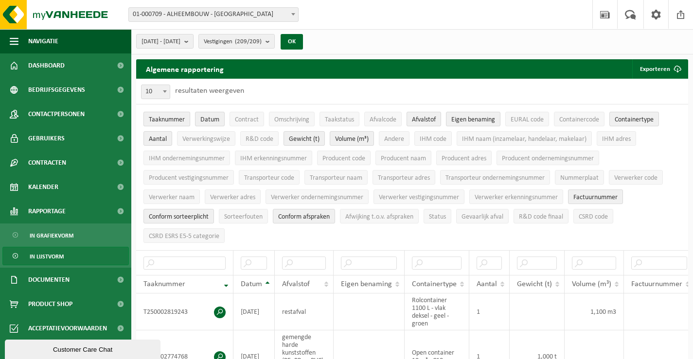
click at [171, 119] on span "Taaknummer" at bounding box center [167, 119] width 36 height 7
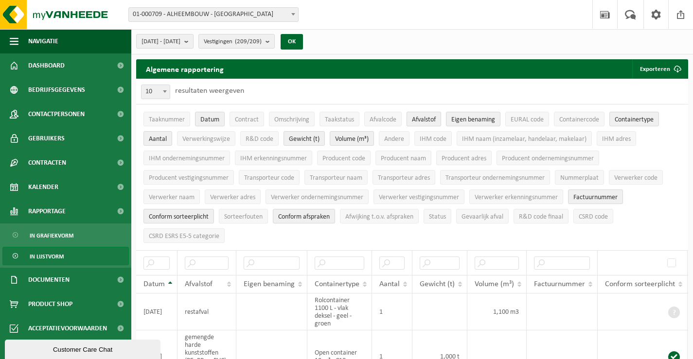
drag, startPoint x: 426, startPoint y: 122, endPoint x: 434, endPoint y: 122, distance: 7.8
click at [428, 122] on span "Afvalstof" at bounding box center [424, 119] width 24 height 7
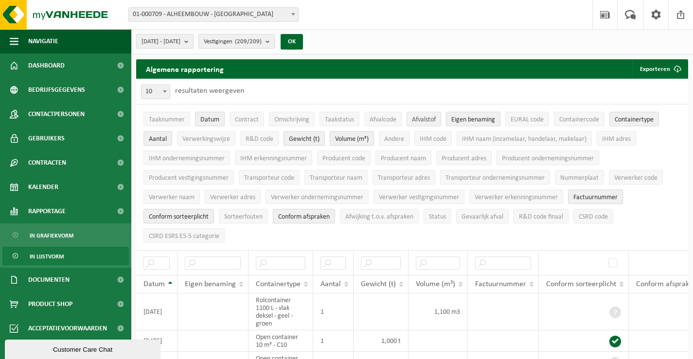
click at [433, 121] on span "Afvalstof" at bounding box center [424, 119] width 24 height 7
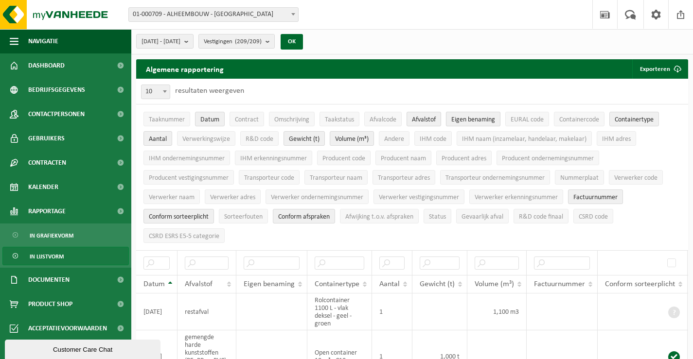
click at [462, 120] on span "Eigen benaming" at bounding box center [473, 119] width 44 height 7
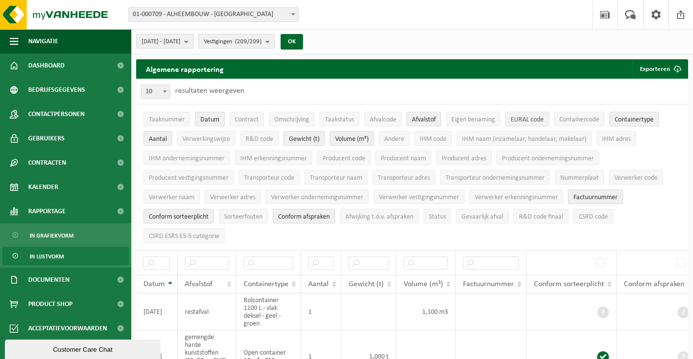
click at [524, 120] on span "EURAL code" at bounding box center [527, 119] width 33 height 7
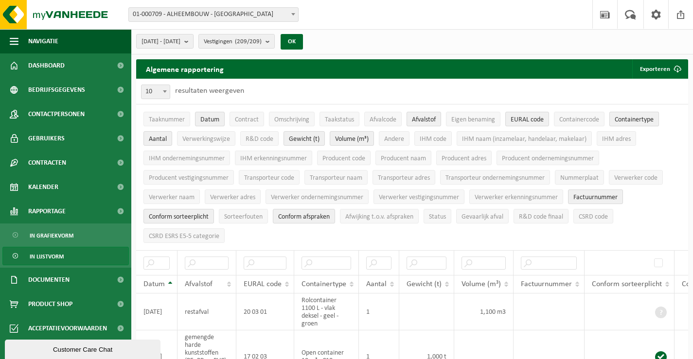
click at [652, 119] on span "Containertype" at bounding box center [634, 119] width 39 height 7
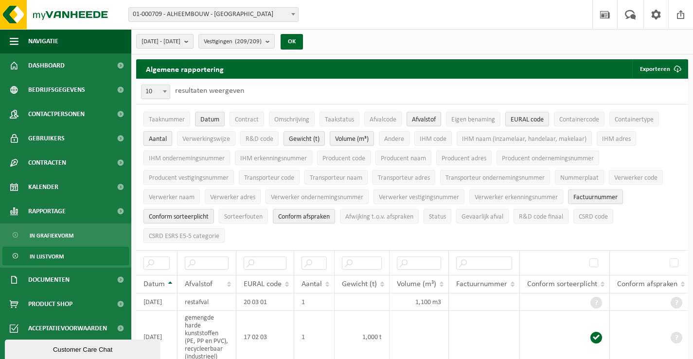
click at [155, 137] on span "Aantal" at bounding box center [158, 139] width 18 height 7
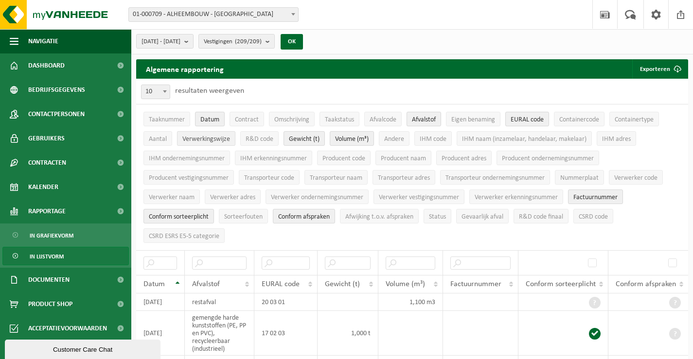
click at [211, 142] on span "Verwerkingswijze" at bounding box center [206, 139] width 48 height 7
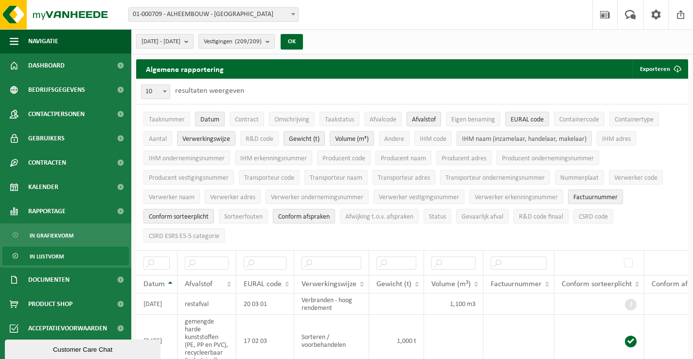
click at [475, 138] on span "IHM naam (inzamelaar, handelaar, makelaar)" at bounding box center [524, 139] width 124 height 7
click at [618, 138] on span "IHM adres" at bounding box center [616, 139] width 29 height 7
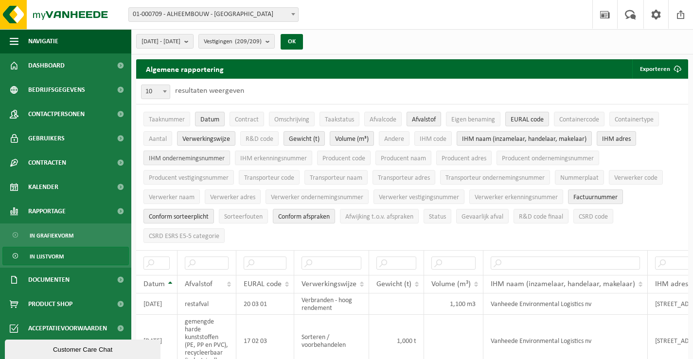
click at [209, 155] on span "IHM ondernemingsnummer" at bounding box center [187, 158] width 76 height 7
click at [269, 157] on span "IHM erkenningsnummer" at bounding box center [273, 158] width 67 height 7
click at [396, 159] on span "Producent naam" at bounding box center [403, 158] width 45 height 7
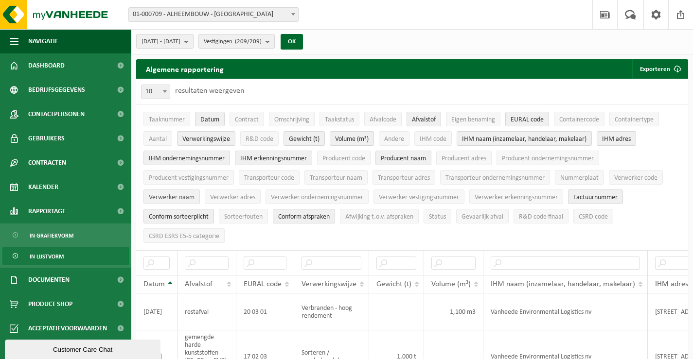
click at [178, 197] on span "Verwerker naam" at bounding box center [172, 197] width 46 height 7
click at [240, 197] on span "Verwerker adres" at bounding box center [232, 197] width 45 height 7
click at [306, 197] on span "Verwerker ondernemingsnummer" at bounding box center [317, 197] width 92 height 7
click at [494, 195] on span "Verwerker erkenningsnummer" at bounding box center [516, 197] width 83 height 7
drag, startPoint x: 605, startPoint y: 195, endPoint x: 600, endPoint y: 194, distance: 5.4
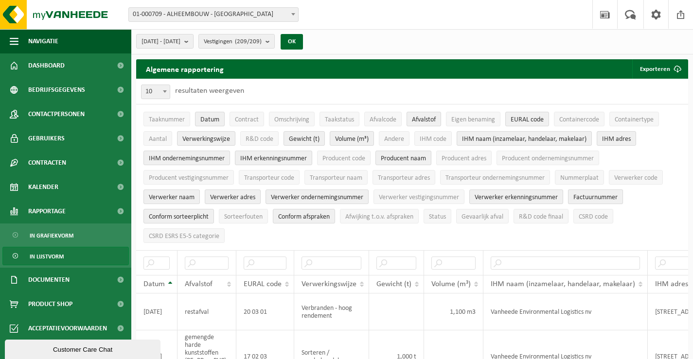
click at [605, 194] on span "Factuurnummer" at bounding box center [595, 197] width 44 height 7
click at [178, 213] on span "Conform sorteerplicht" at bounding box center [179, 216] width 60 height 7
drag, startPoint x: 174, startPoint y: 235, endPoint x: 226, endPoint y: 235, distance: 52.0
click at [186, 235] on span "CSRD ESRS E5-5 categorie" at bounding box center [184, 236] width 71 height 7
click at [299, 215] on span "Conform afspraken" at bounding box center [304, 216] width 52 height 7
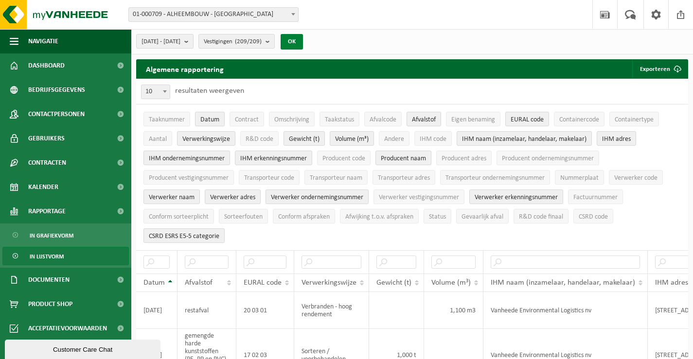
click at [303, 44] on button "OK" at bounding box center [292, 42] width 22 height 16
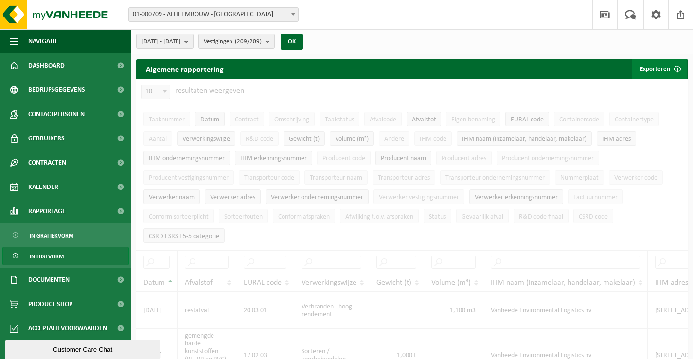
click at [656, 68] on button "Exporteren" at bounding box center [659, 68] width 55 height 19
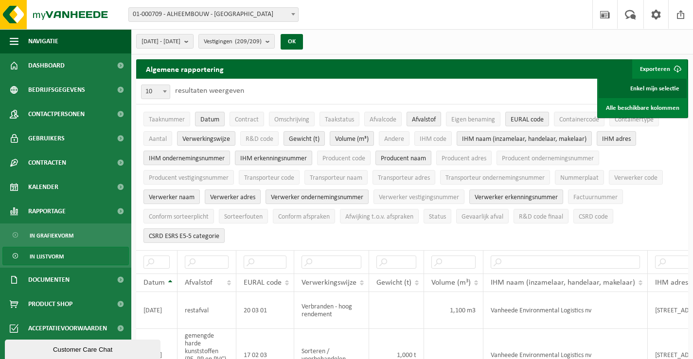
click at [656, 87] on link "Enkel mijn selectie" at bounding box center [643, 88] width 88 height 19
